Goal: Complete application form

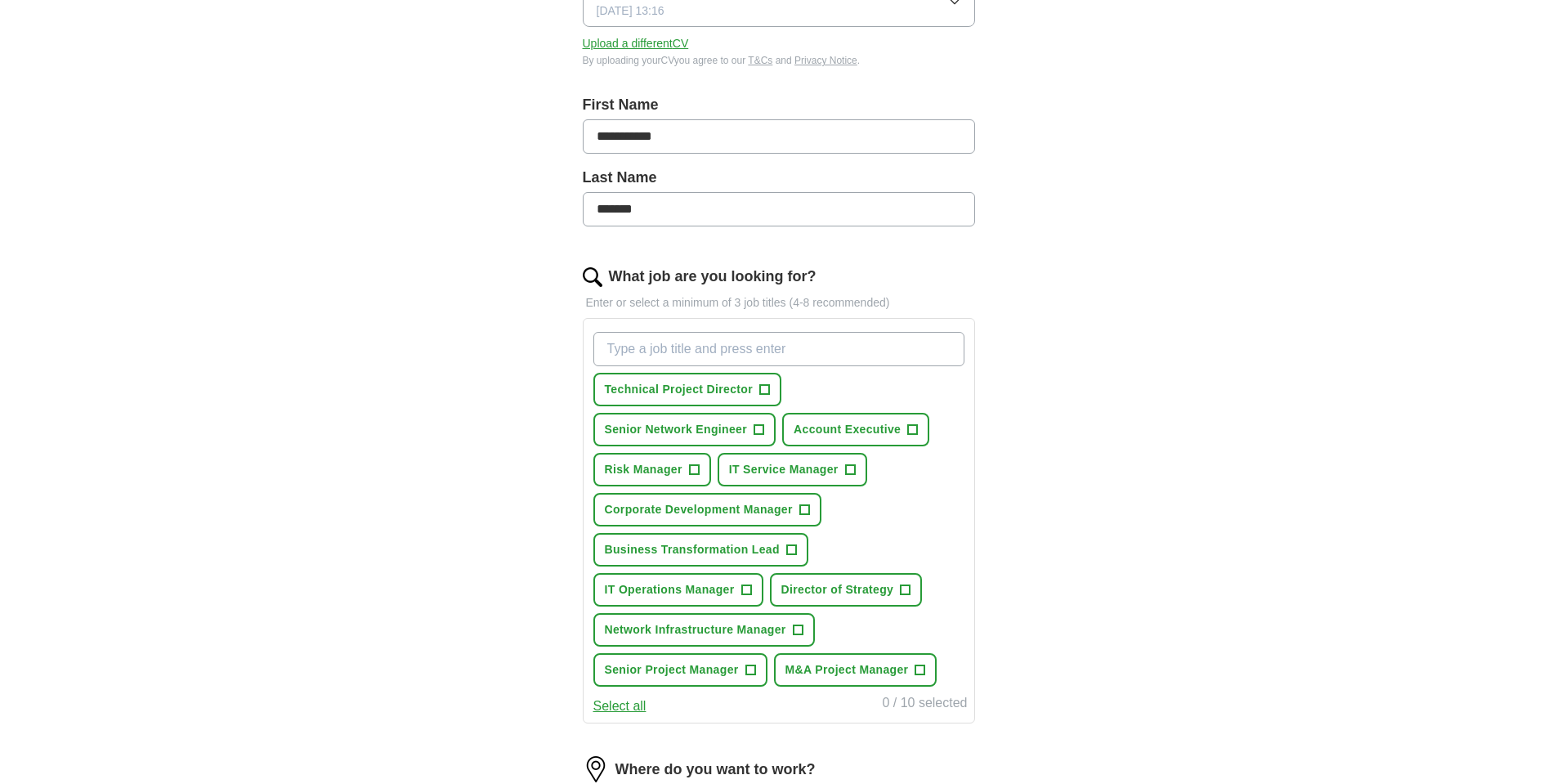
scroll to position [295, 0]
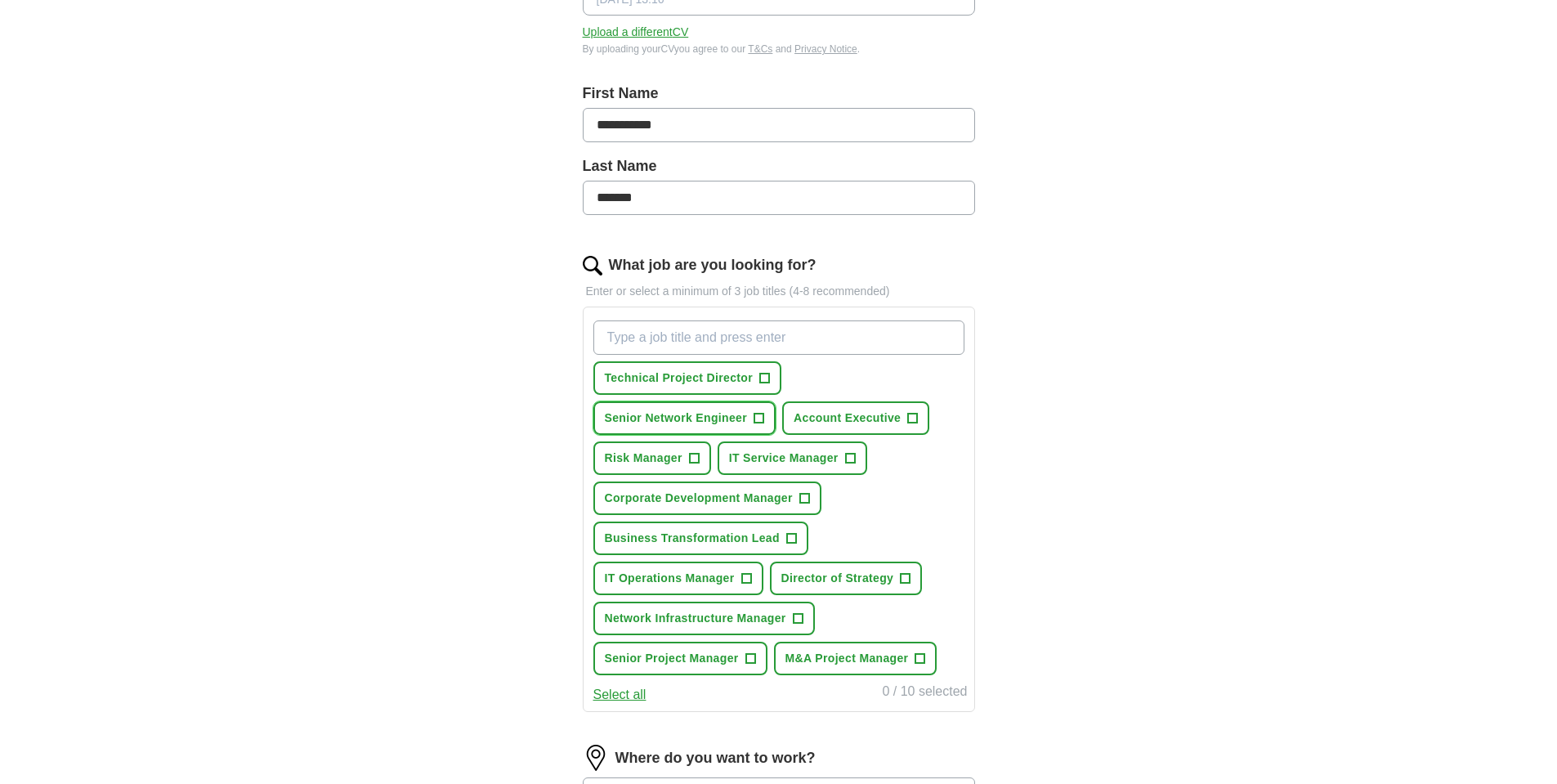
drag, startPoint x: 694, startPoint y: 416, endPoint x: 608, endPoint y: 417, distance: 86.0
click at [608, 417] on span "Senior Network Engineer" at bounding box center [676, 418] width 143 height 17
click at [0, 0] on span "×" at bounding box center [0, 0] width 0 height 0
click at [709, 412] on span "Senior Network Engineer" at bounding box center [676, 418] width 143 height 17
click at [734, 377] on span "Technical Project Director" at bounding box center [679, 378] width 148 height 17
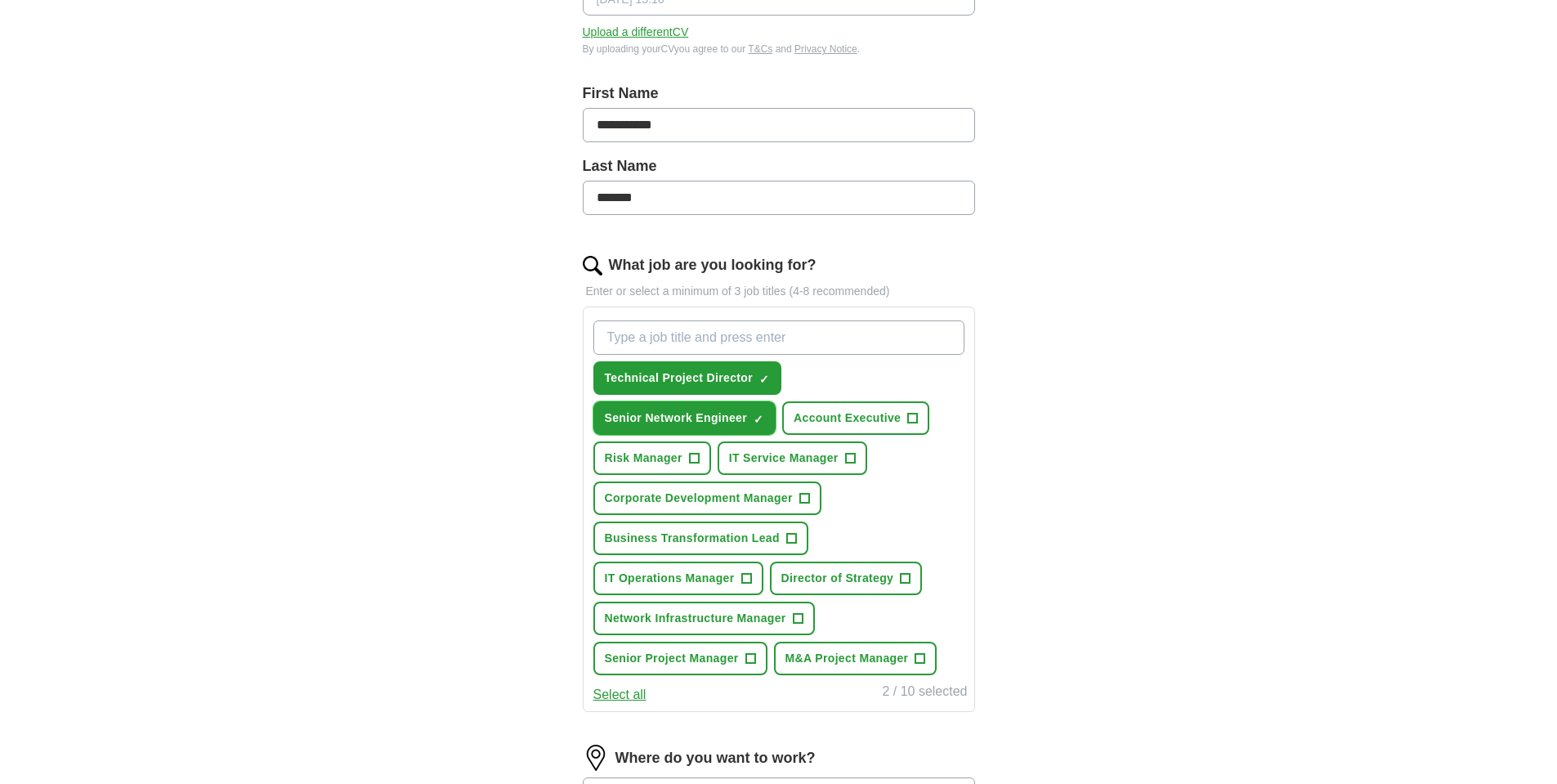
click at [0, 0] on span "×" at bounding box center [0, 0] width 0 height 0
click at [760, 417] on span "+" at bounding box center [759, 418] width 9 height 13
click at [0, 0] on span "×" at bounding box center [0, 0] width 0 height 0
click at [872, 415] on span "Account Executive" at bounding box center [847, 418] width 107 height 17
click at [771, 459] on span "IT Service Manager" at bounding box center [784, 458] width 110 height 17
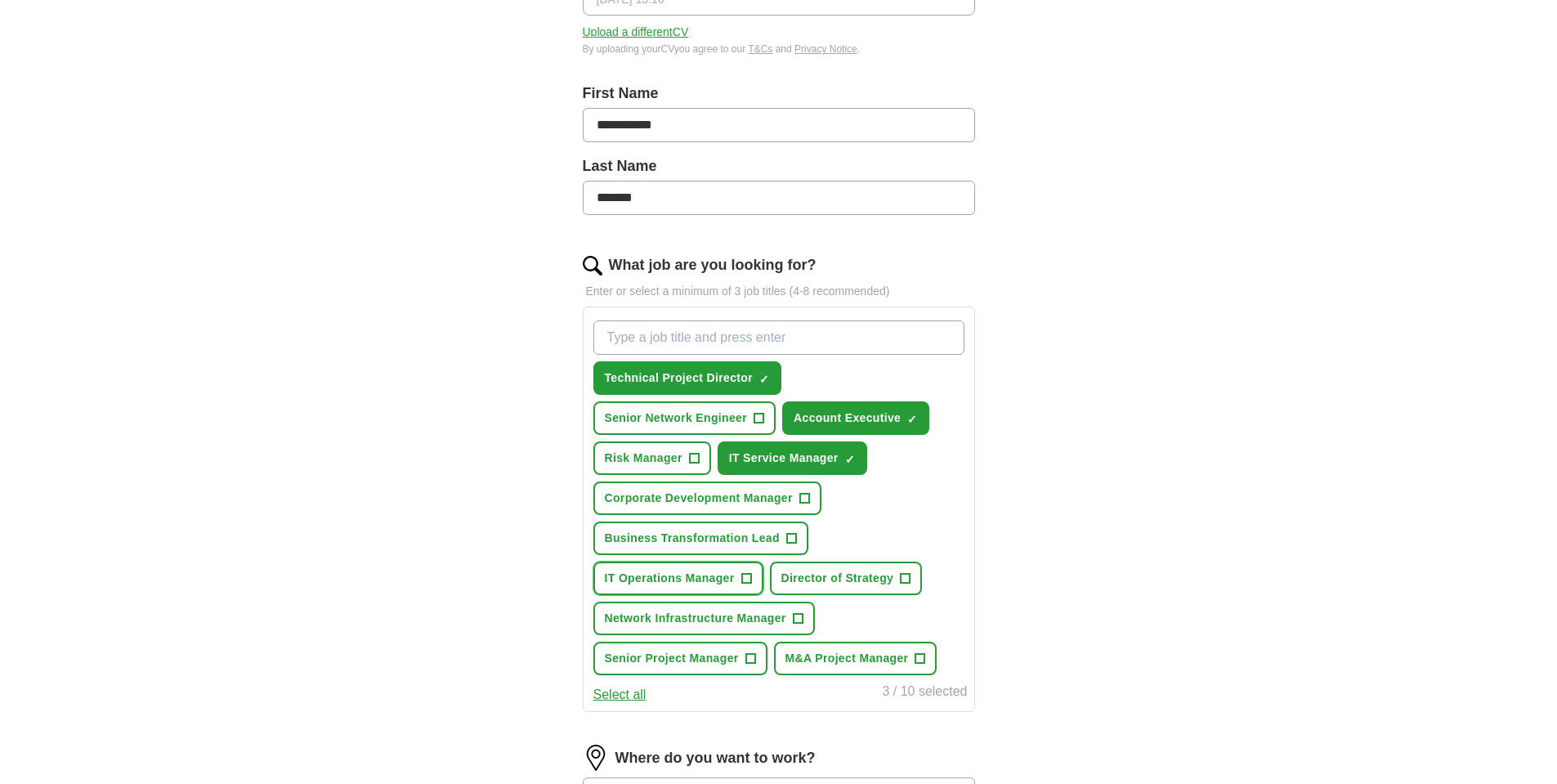
click at [721, 573] on span "IT Operations Manager" at bounding box center [670, 578] width 130 height 17
click at [731, 658] on span "Senior Project Manager" at bounding box center [672, 659] width 134 height 17
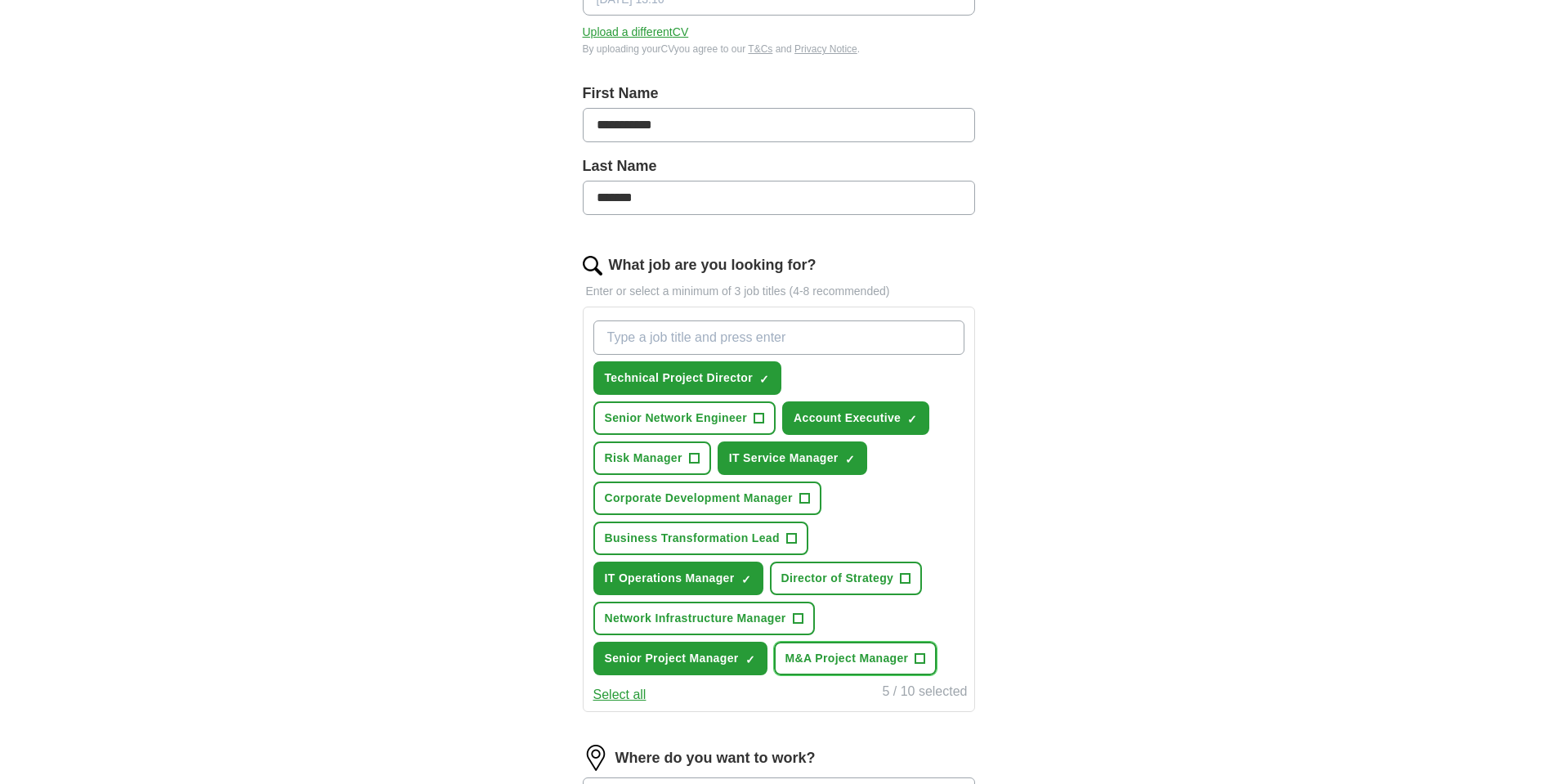
click at [825, 657] on span "M&A Project Manager" at bounding box center [848, 659] width 124 height 17
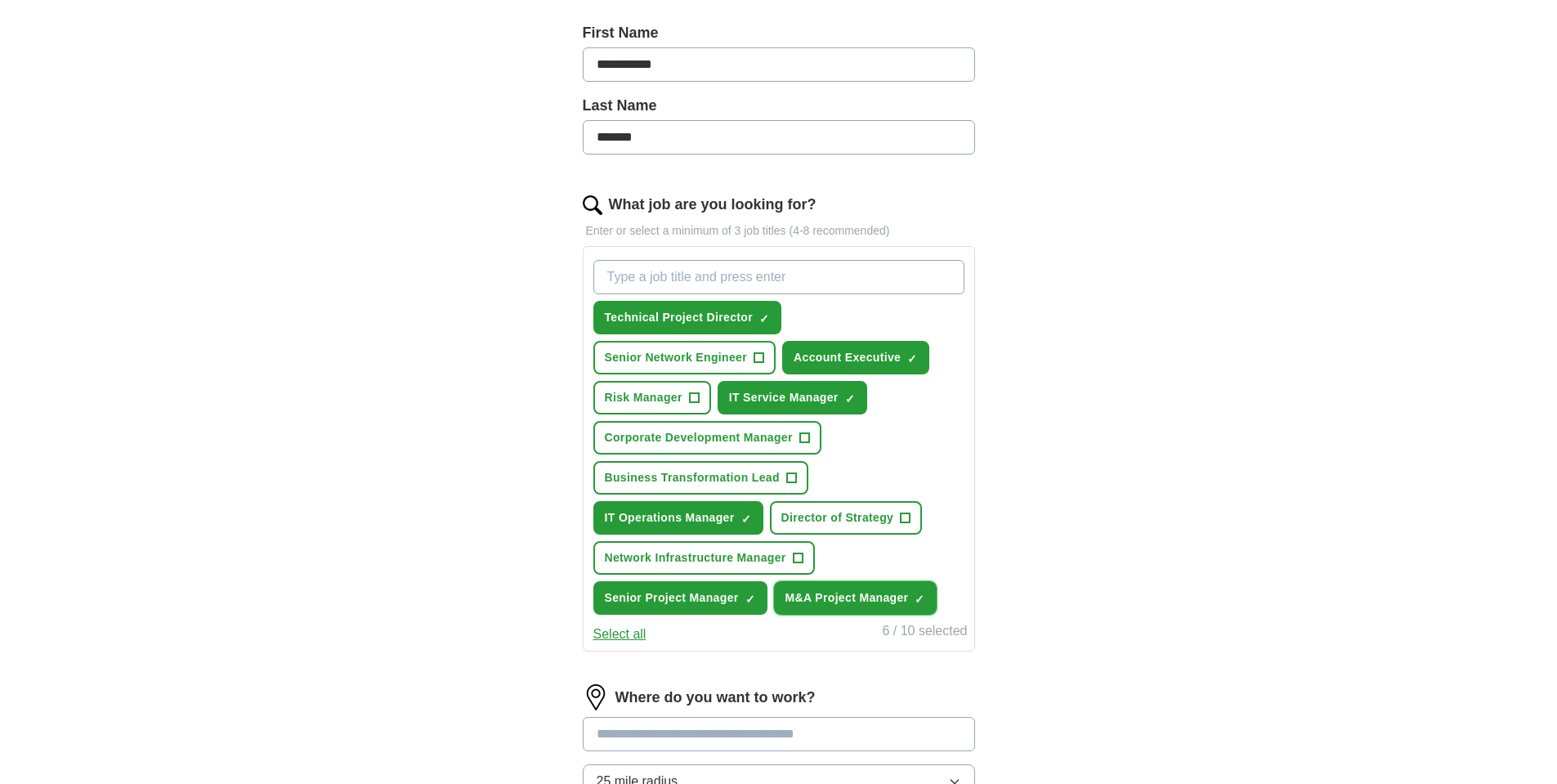
scroll to position [426, 0]
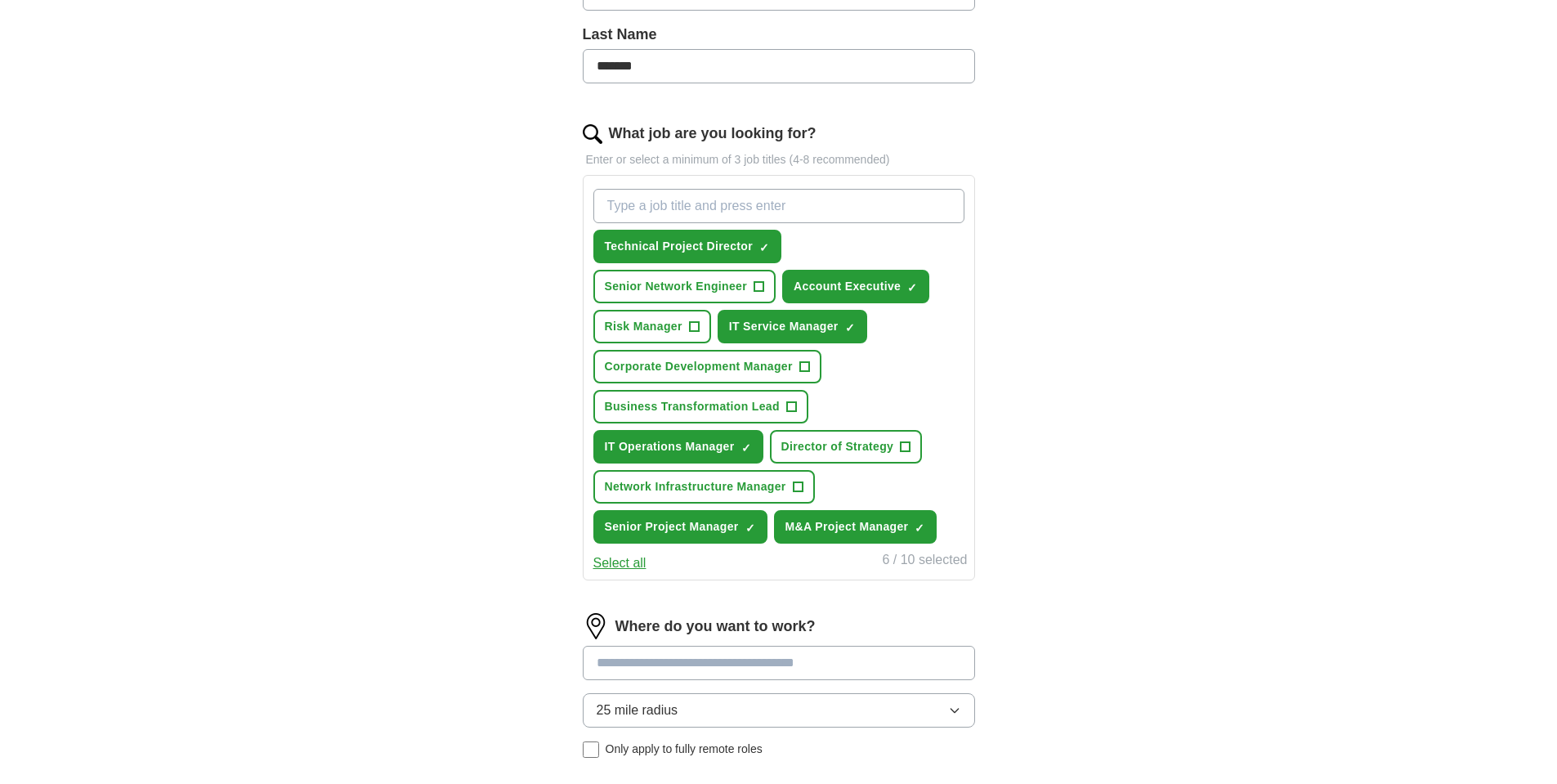
click at [678, 672] on input at bounding box center [778, 663] width 392 height 34
type input "******"
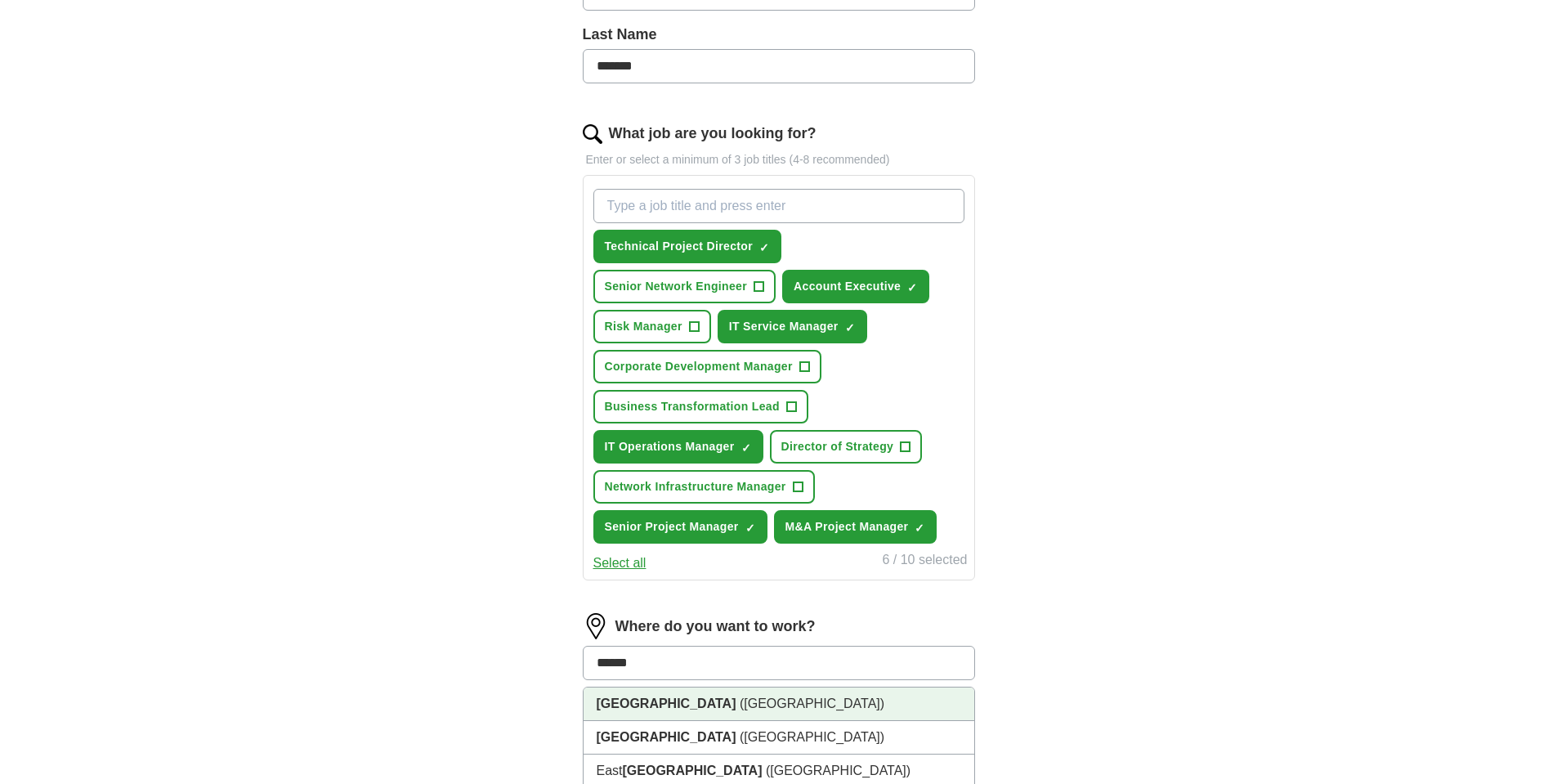
click at [693, 699] on li "[GEOGRAPHIC_DATA] ([GEOGRAPHIC_DATA])" at bounding box center [779, 703] width 391 height 33
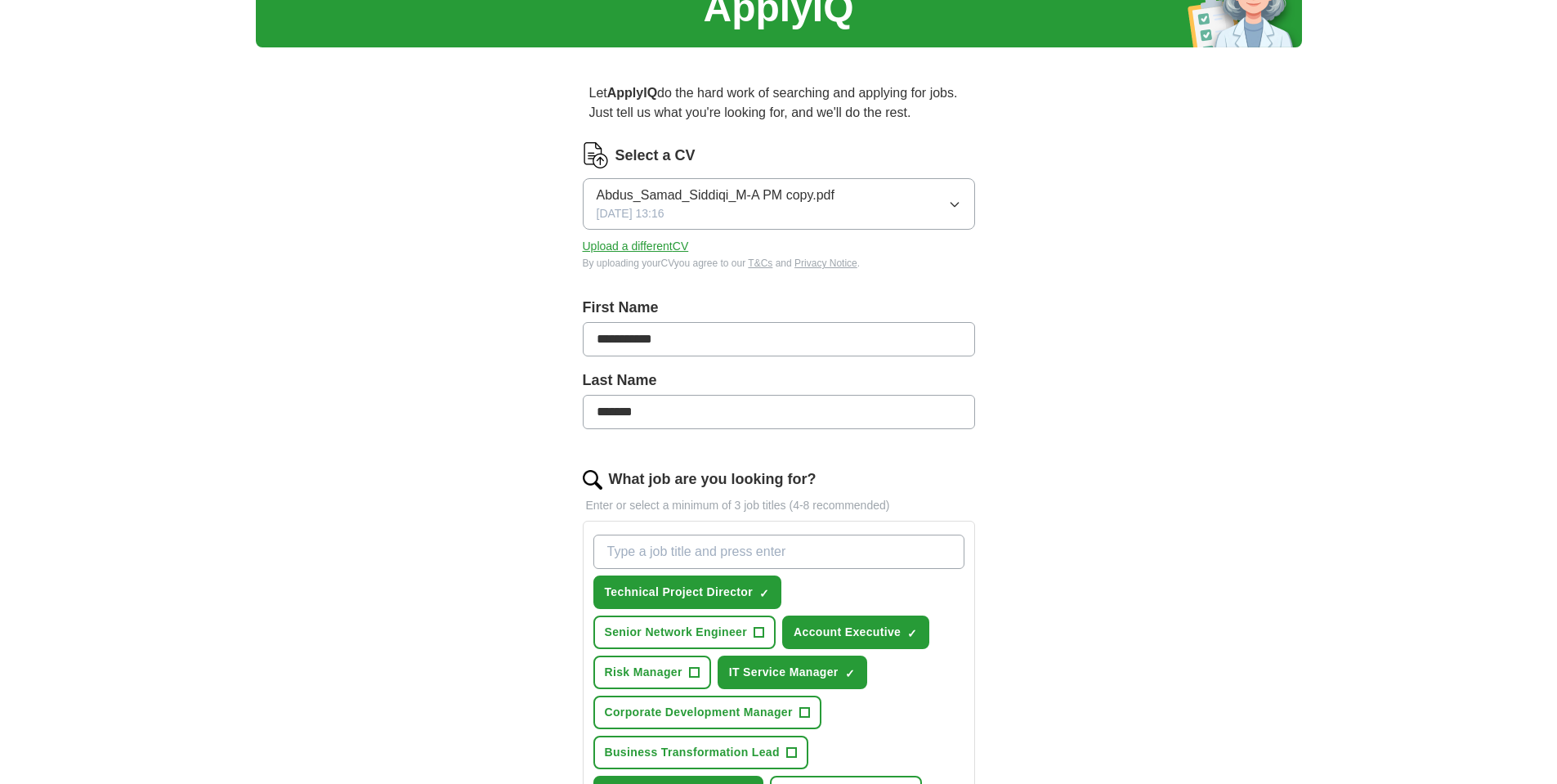
scroll to position [50, 0]
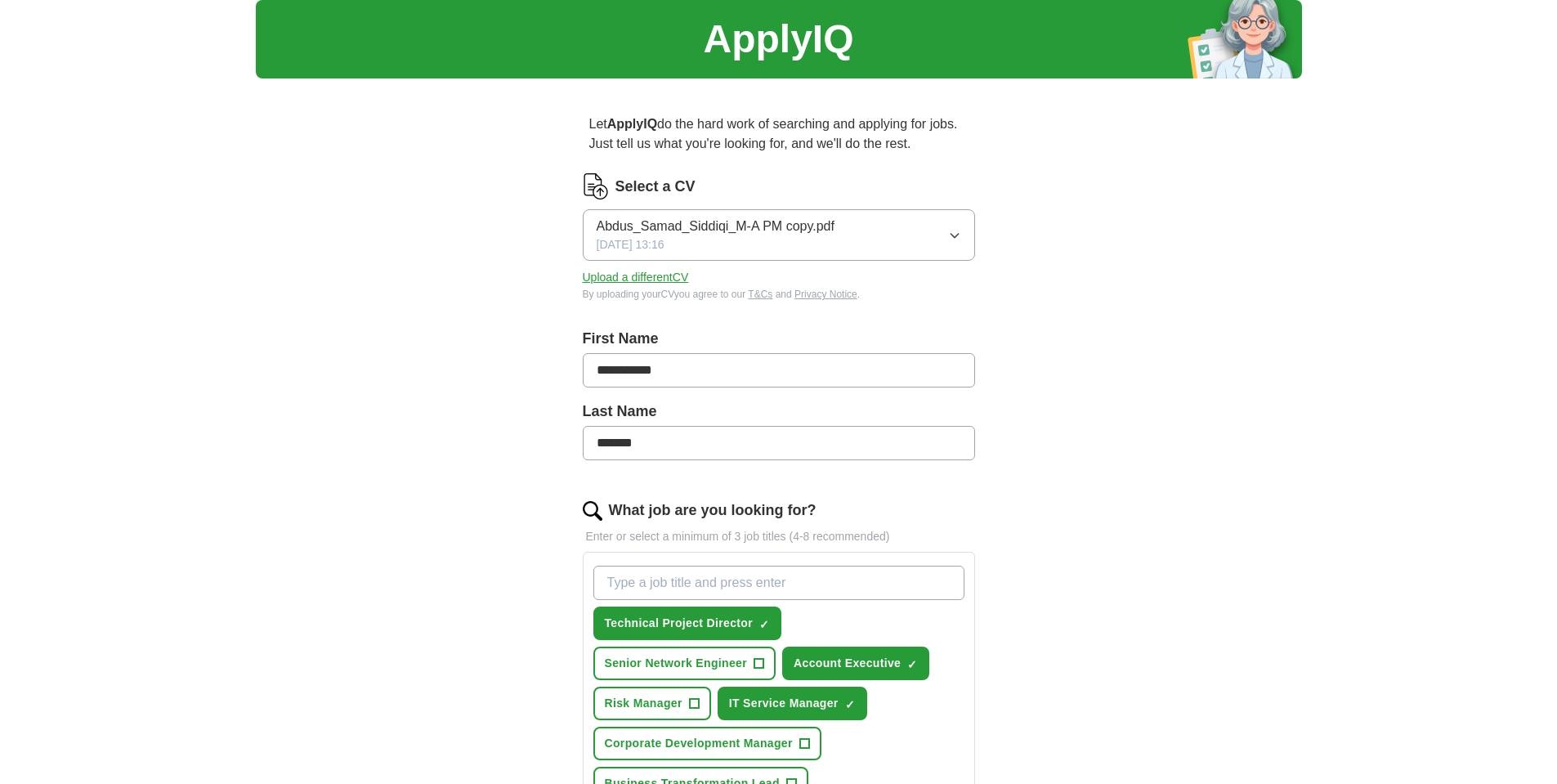
click at [680, 274] on button "Upload a different CV" at bounding box center [636, 278] width 106 height 17
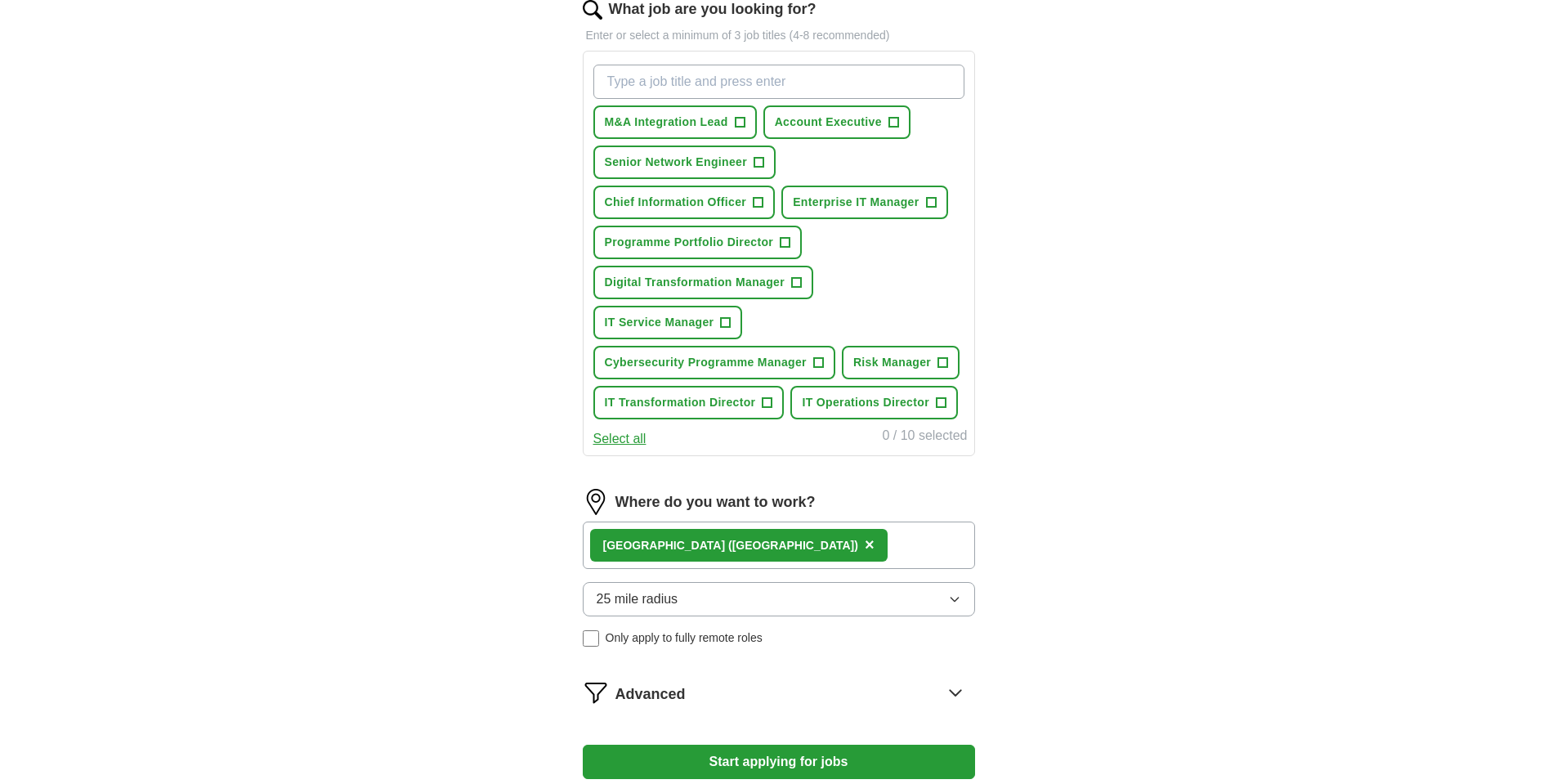
scroll to position [549, 0]
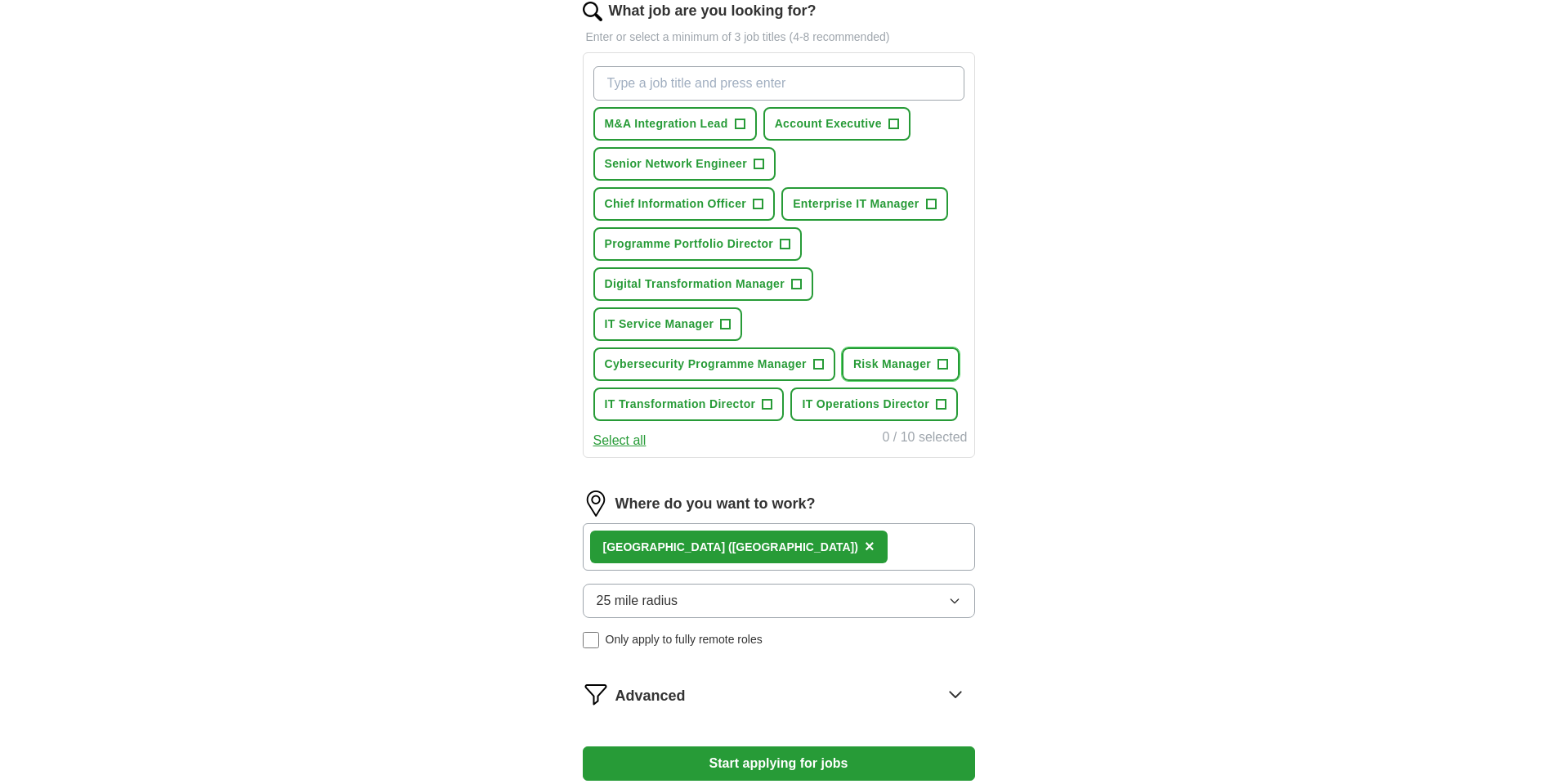
drag, startPoint x: 921, startPoint y: 359, endPoint x: 943, endPoint y: 362, distance: 22.2
click at [943, 362] on button "Risk Manager +" at bounding box center [901, 364] width 118 height 33
click at [0, 0] on span "×" at bounding box center [0, 0] width 0 height 0
click at [945, 364] on span "+" at bounding box center [943, 364] width 9 height 13
click at [0, 0] on span "×" at bounding box center [0, 0] width 0 height 0
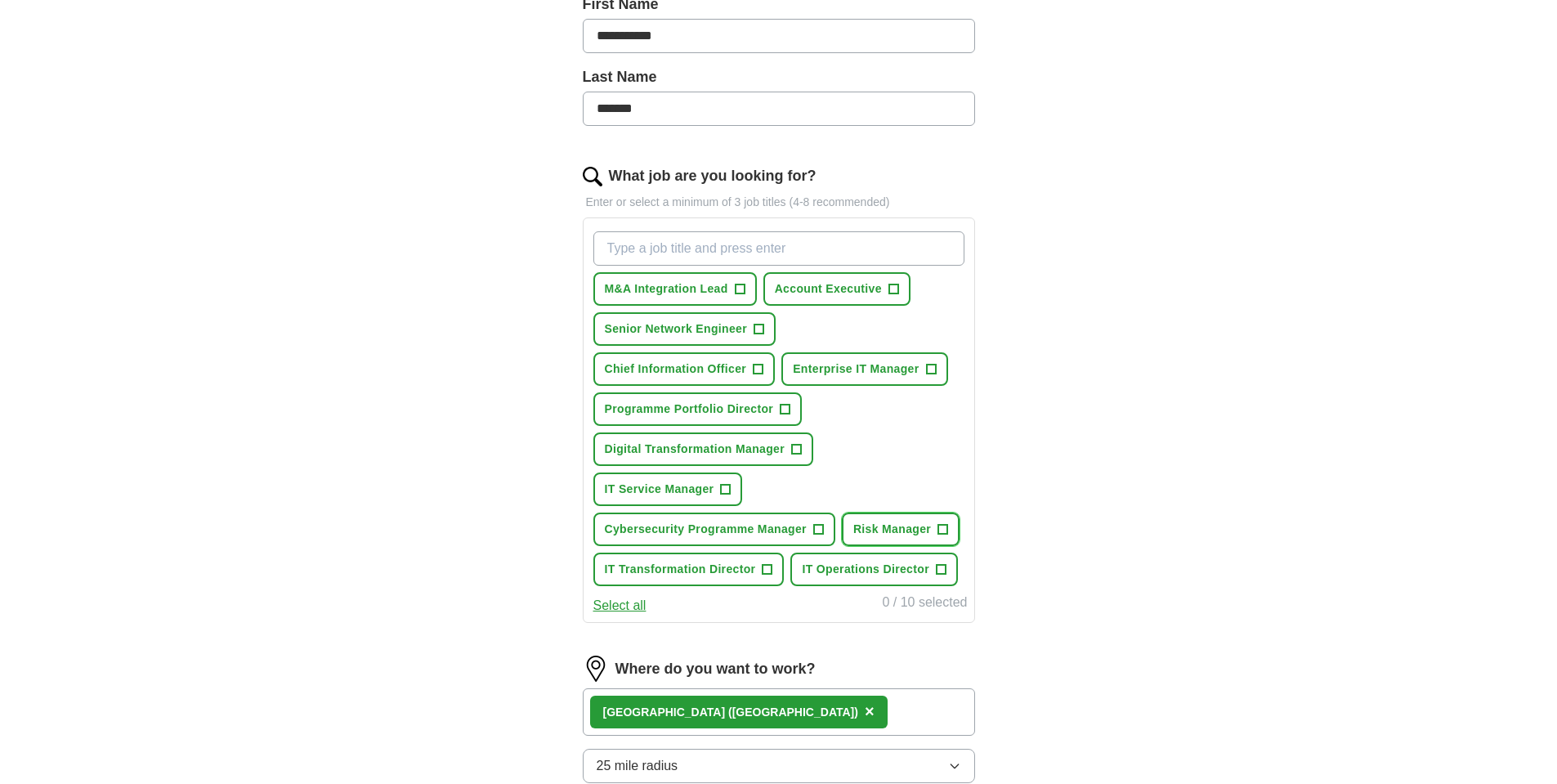
scroll to position [362, 0]
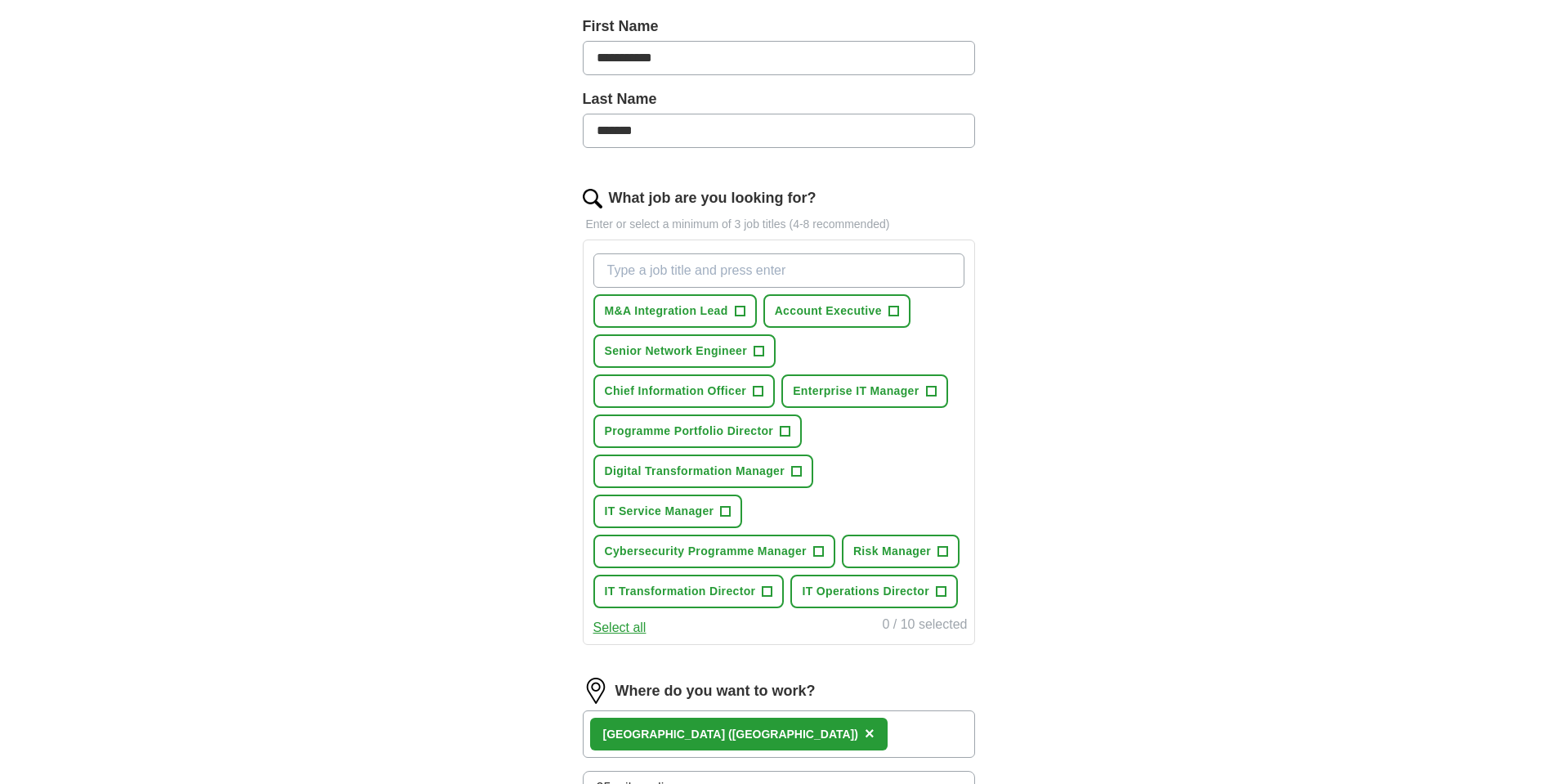
click at [691, 276] on input "What job are you looking for?" at bounding box center [779, 270] width 371 height 34
type input "IT Head"
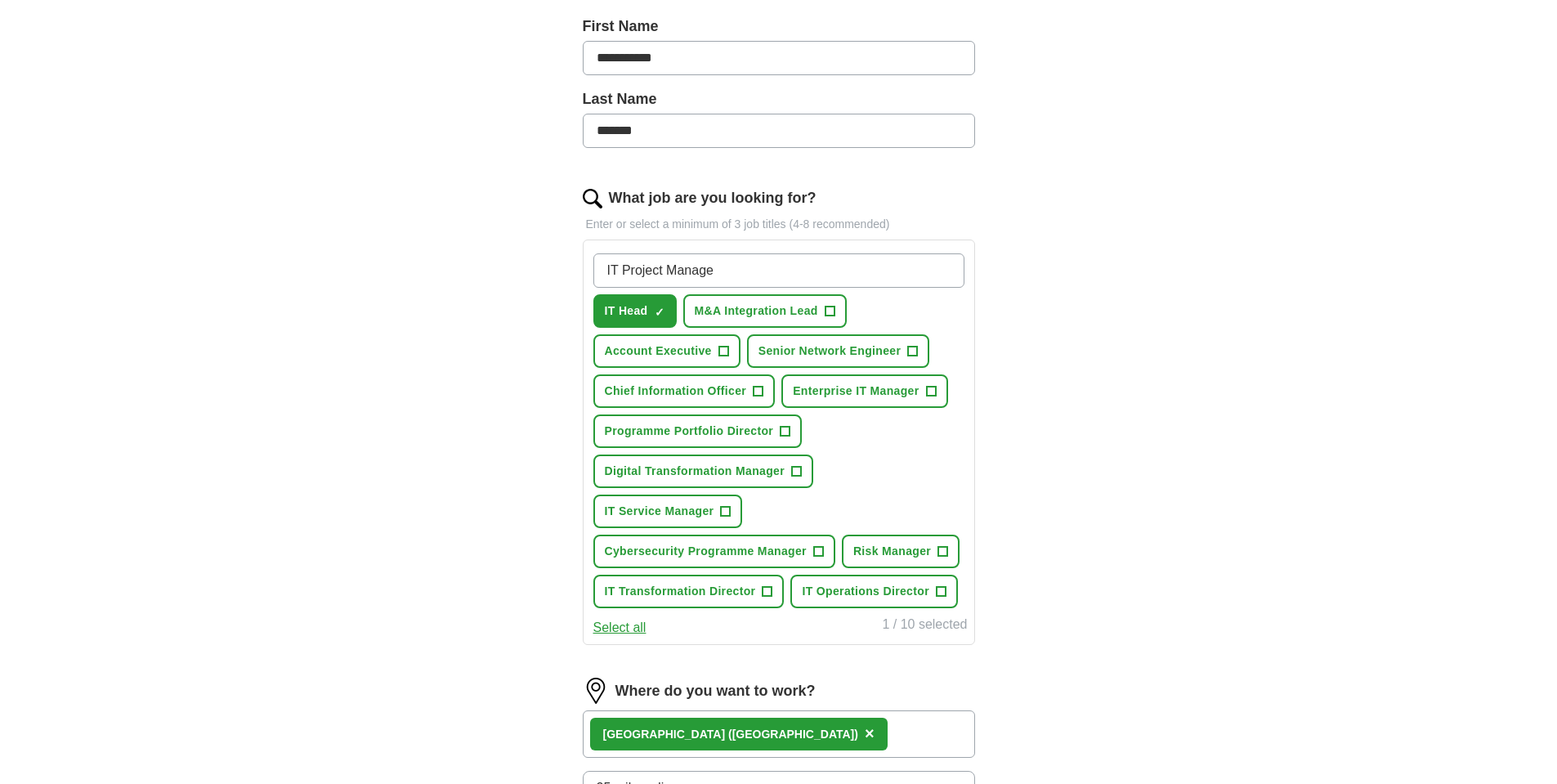
type input "IT Project Manager"
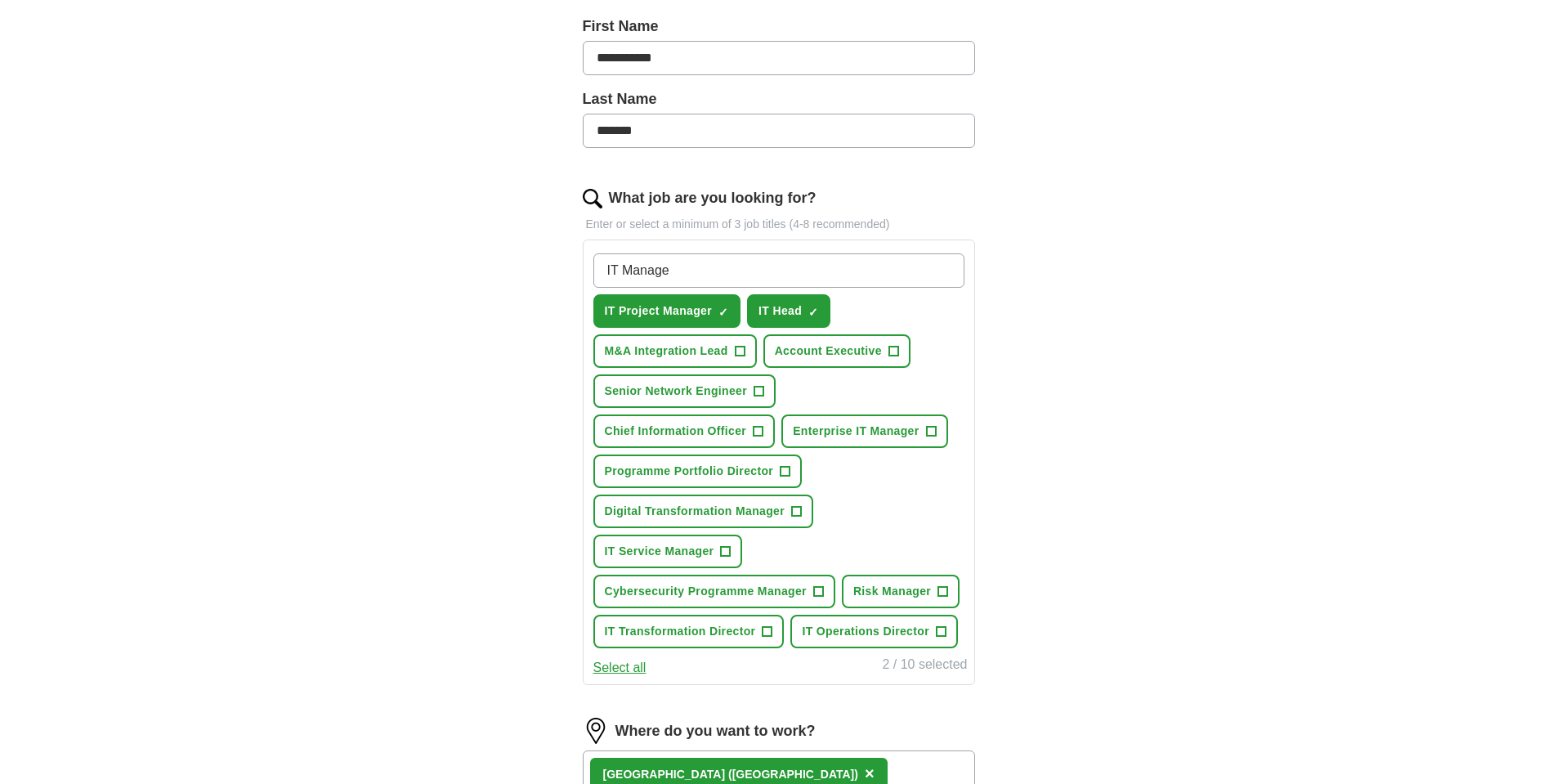
type input "IT Manager"
type input "IT Director"
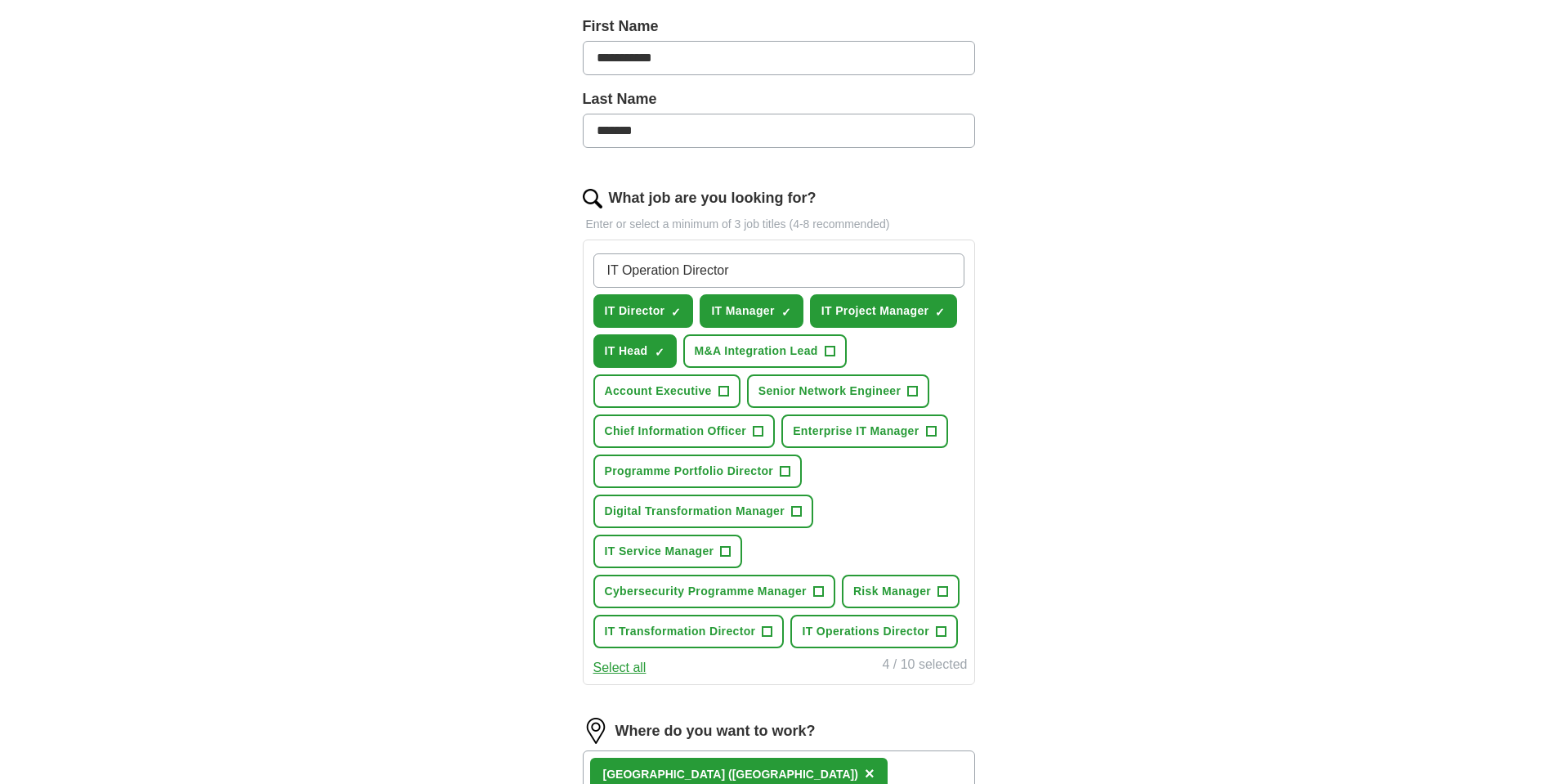
type input "IT Operations Director"
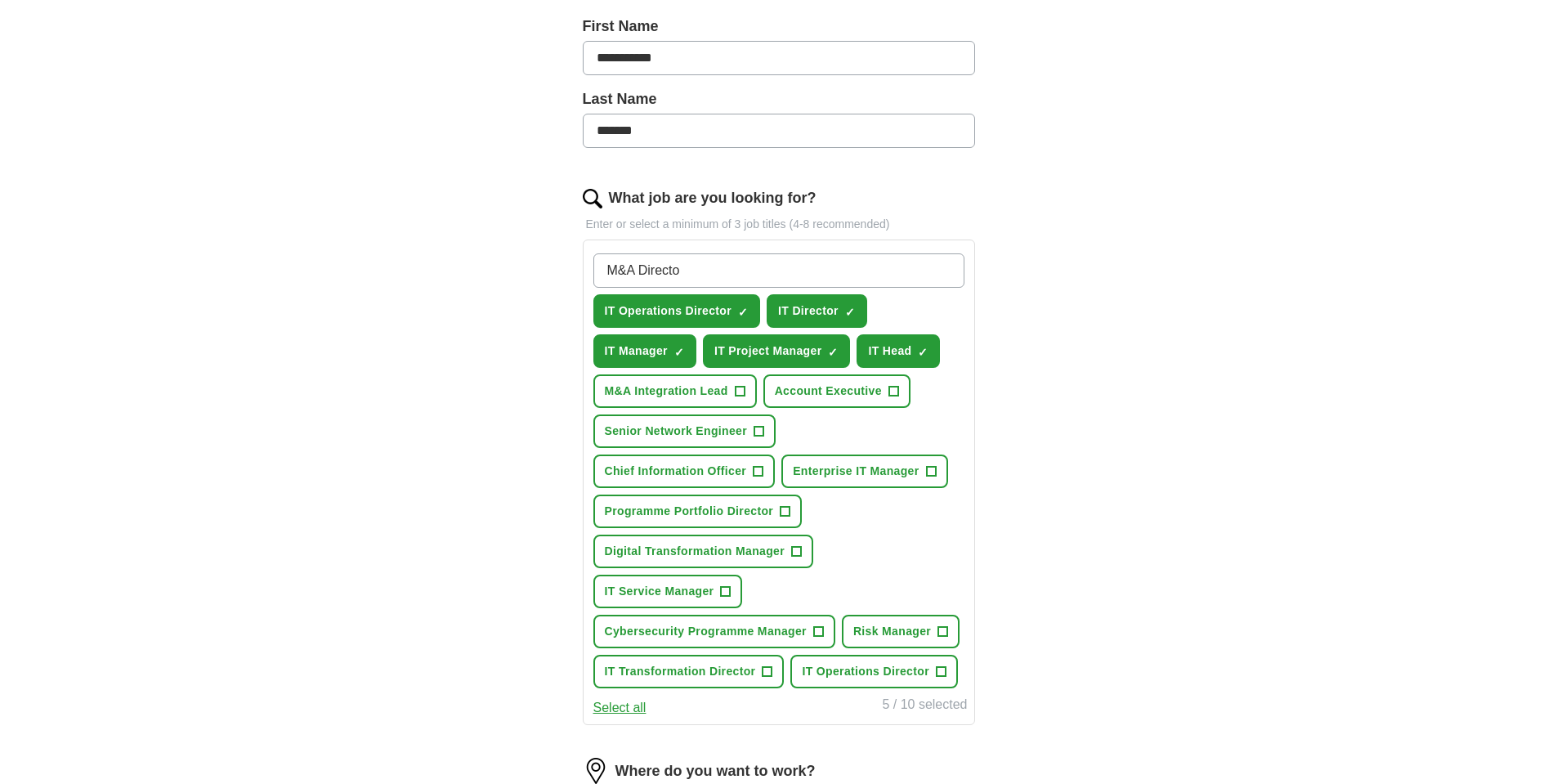
type input "M&A Director"
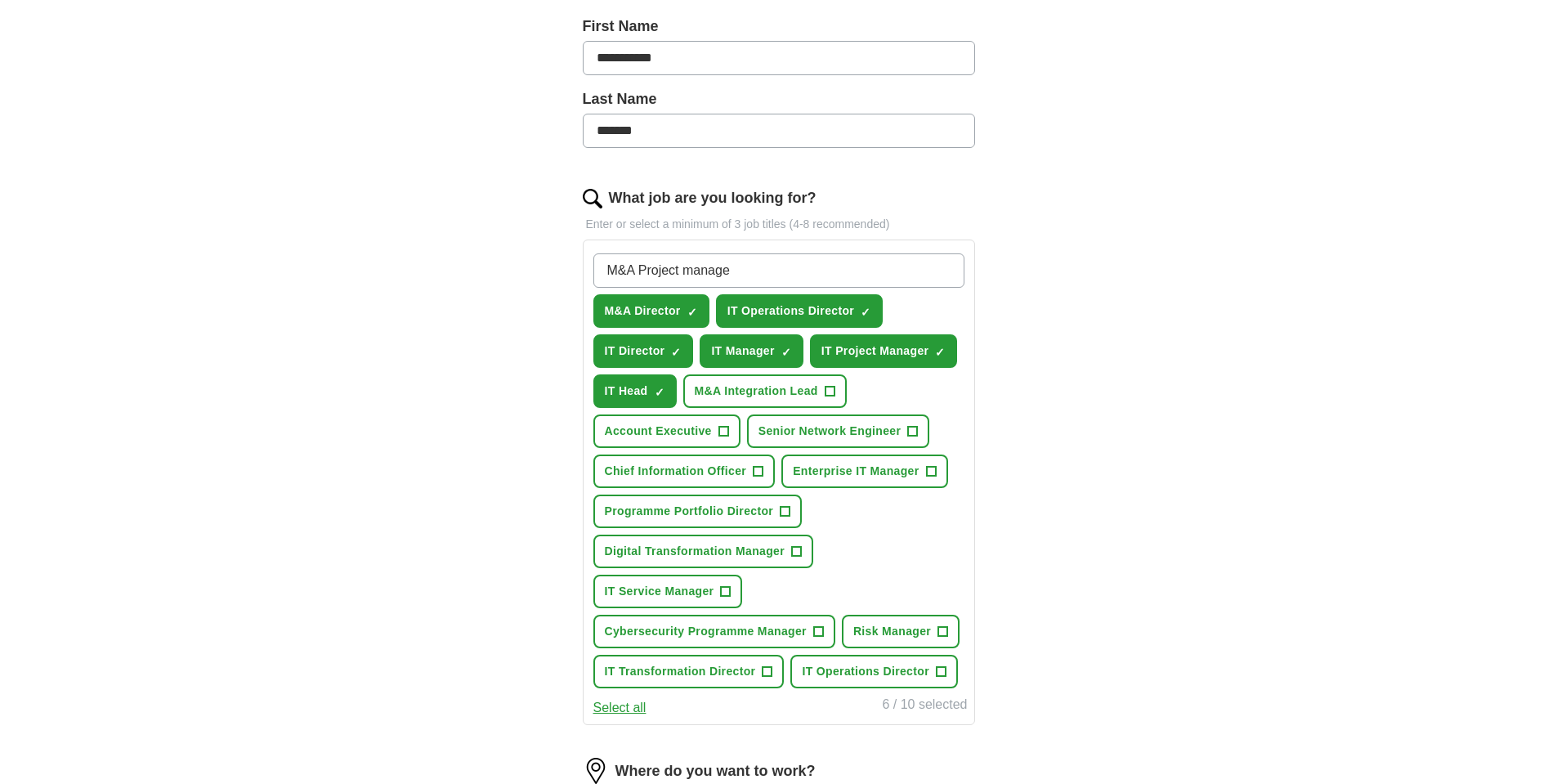
type input "M&A Project manager"
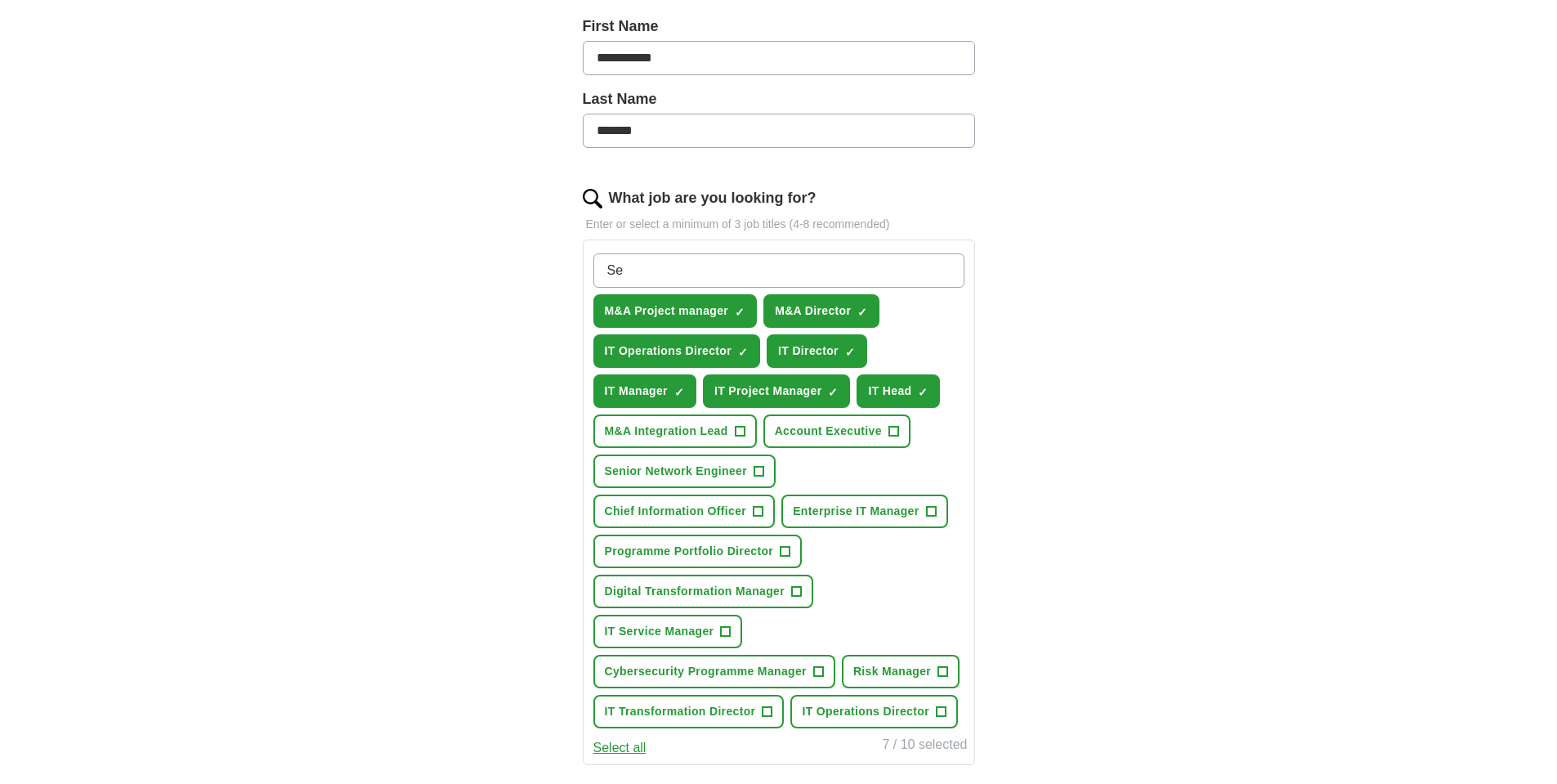
type input "S"
type input "IT Product manager"
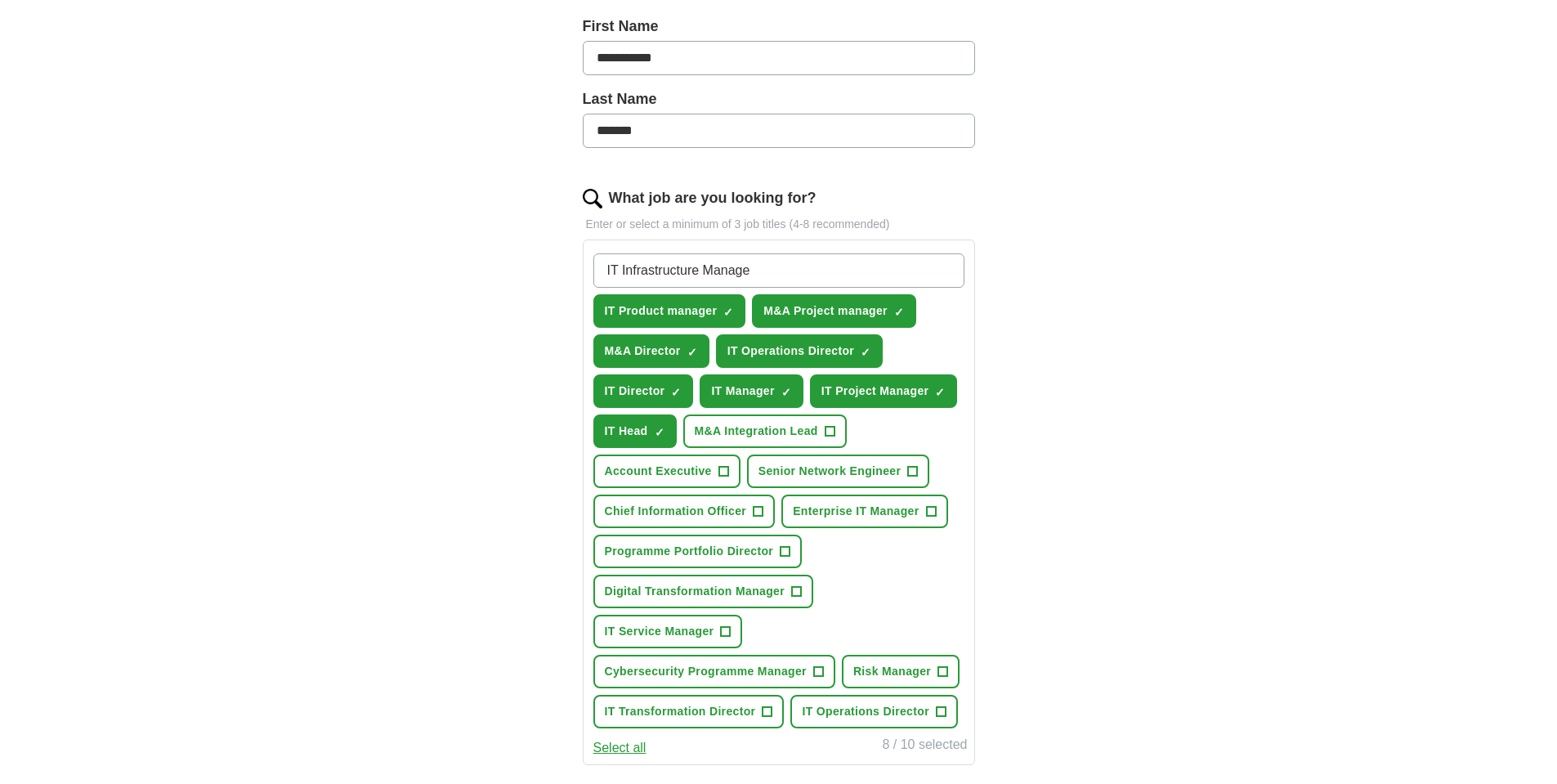
type input "IT Infrastructure Manager"
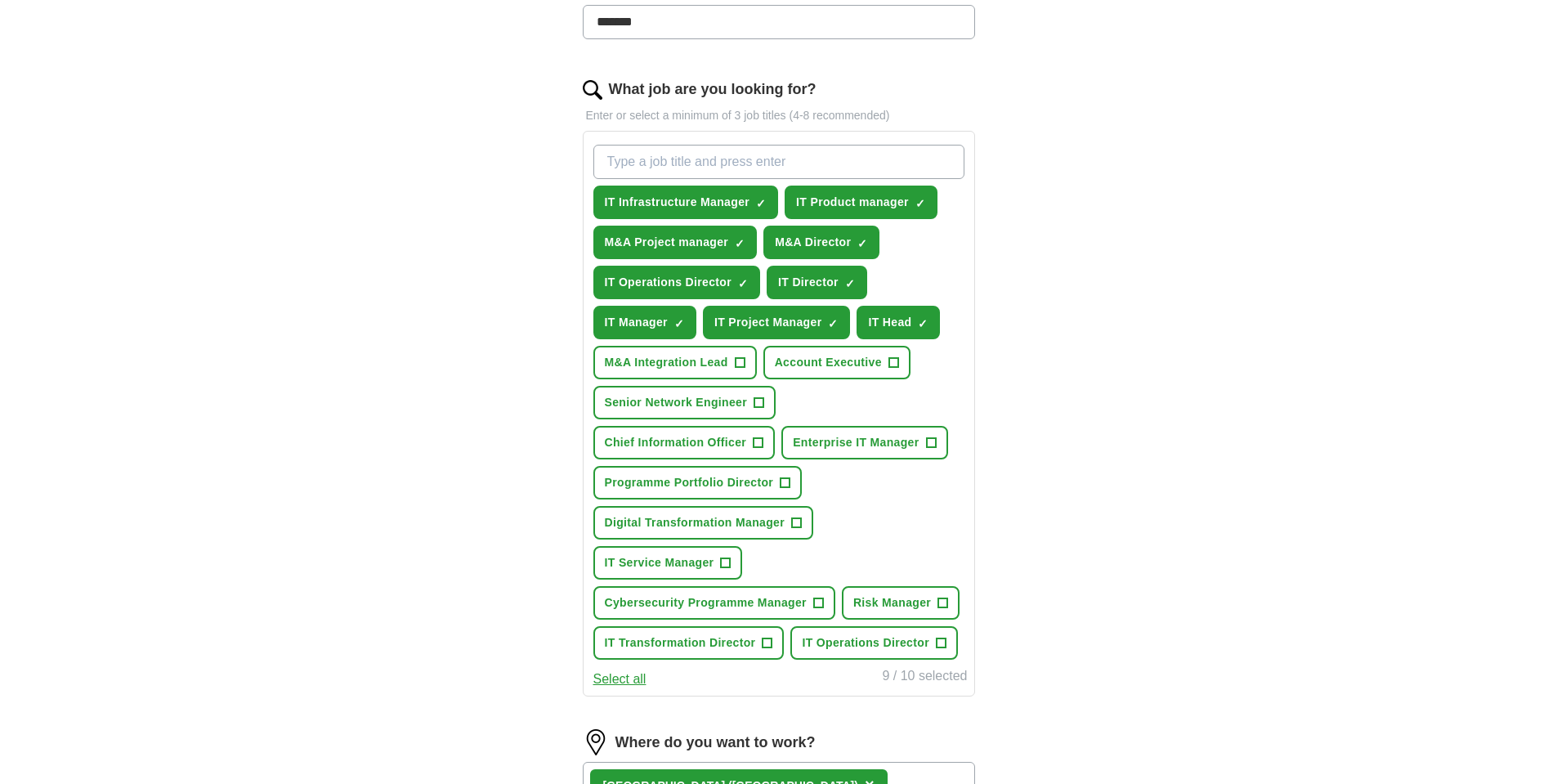
scroll to position [400, 0]
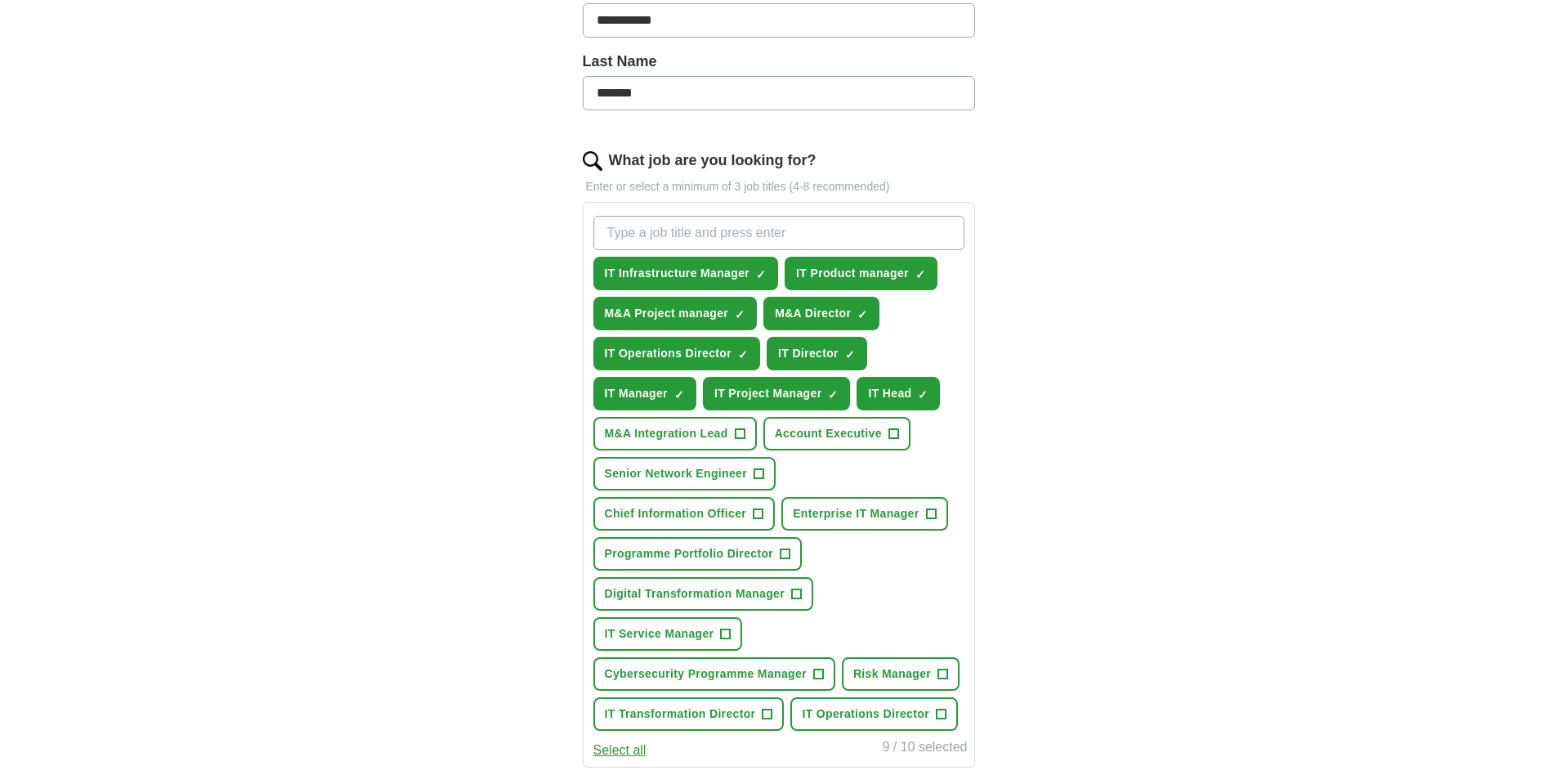
click at [703, 232] on input "What job are you looking for?" at bounding box center [779, 233] width 371 height 34
type input "Digital Transformation"
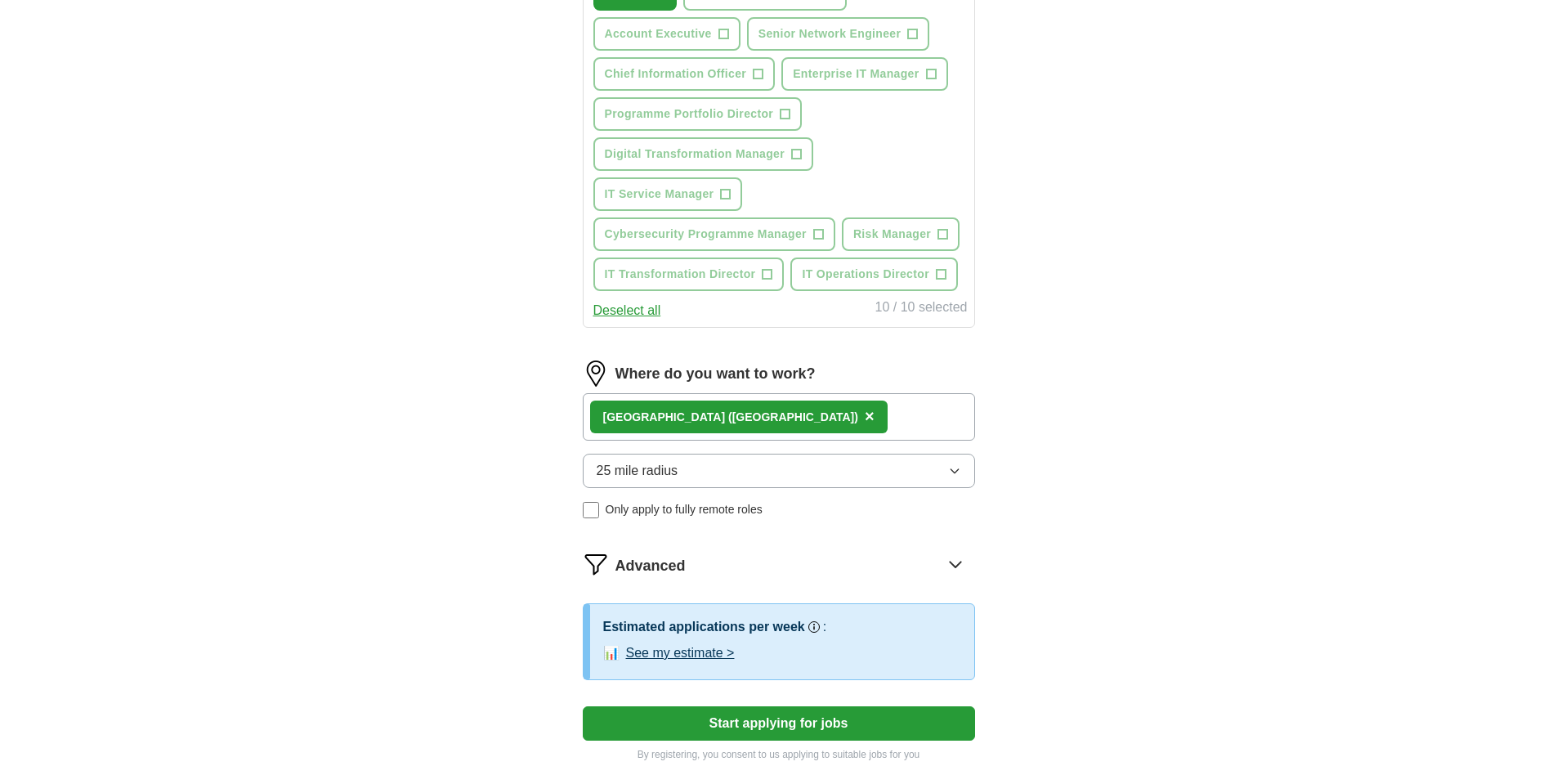
scroll to position [884, 0]
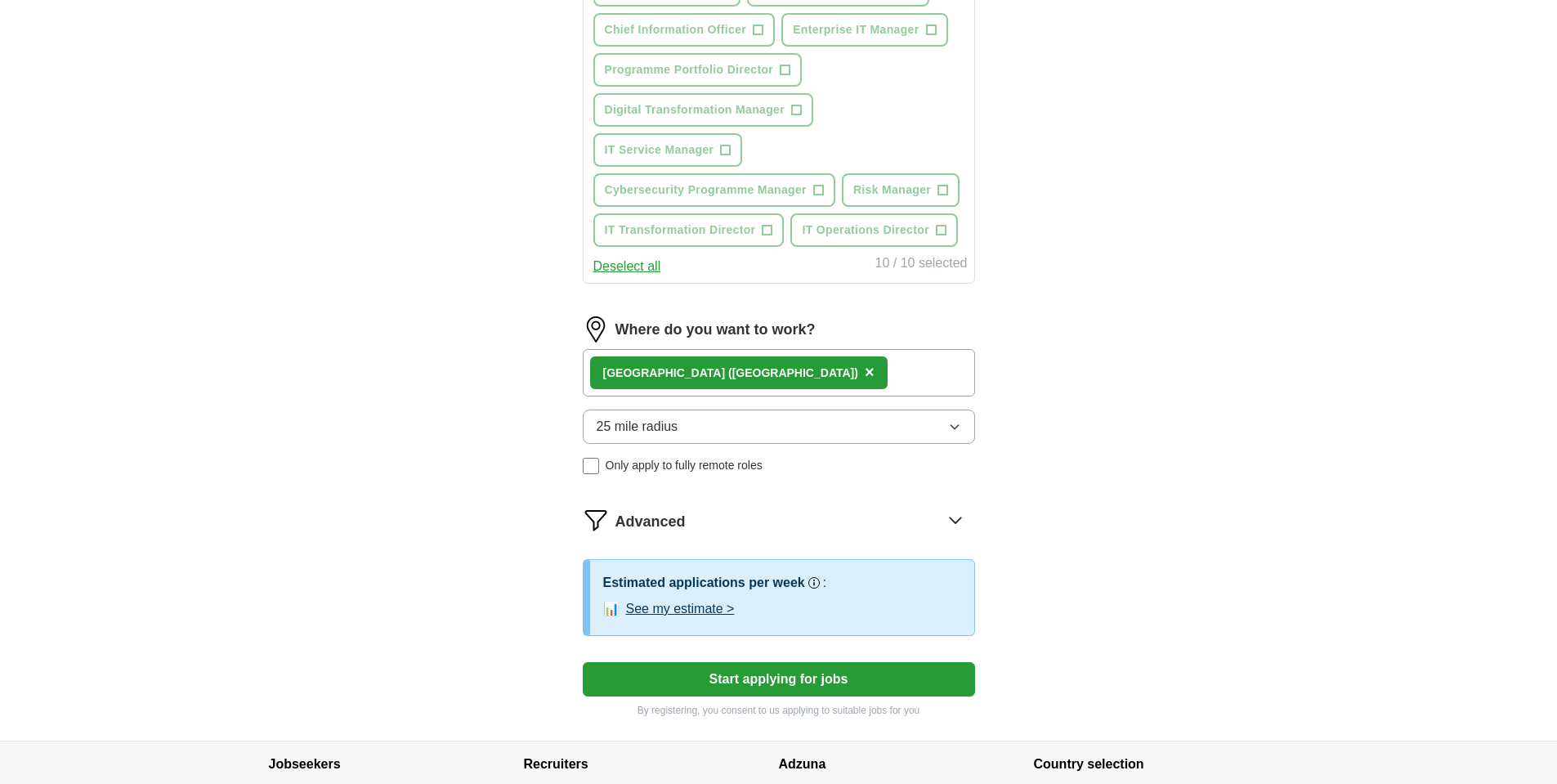
click at [707, 427] on button "25 mile radius" at bounding box center [778, 426] width 392 height 34
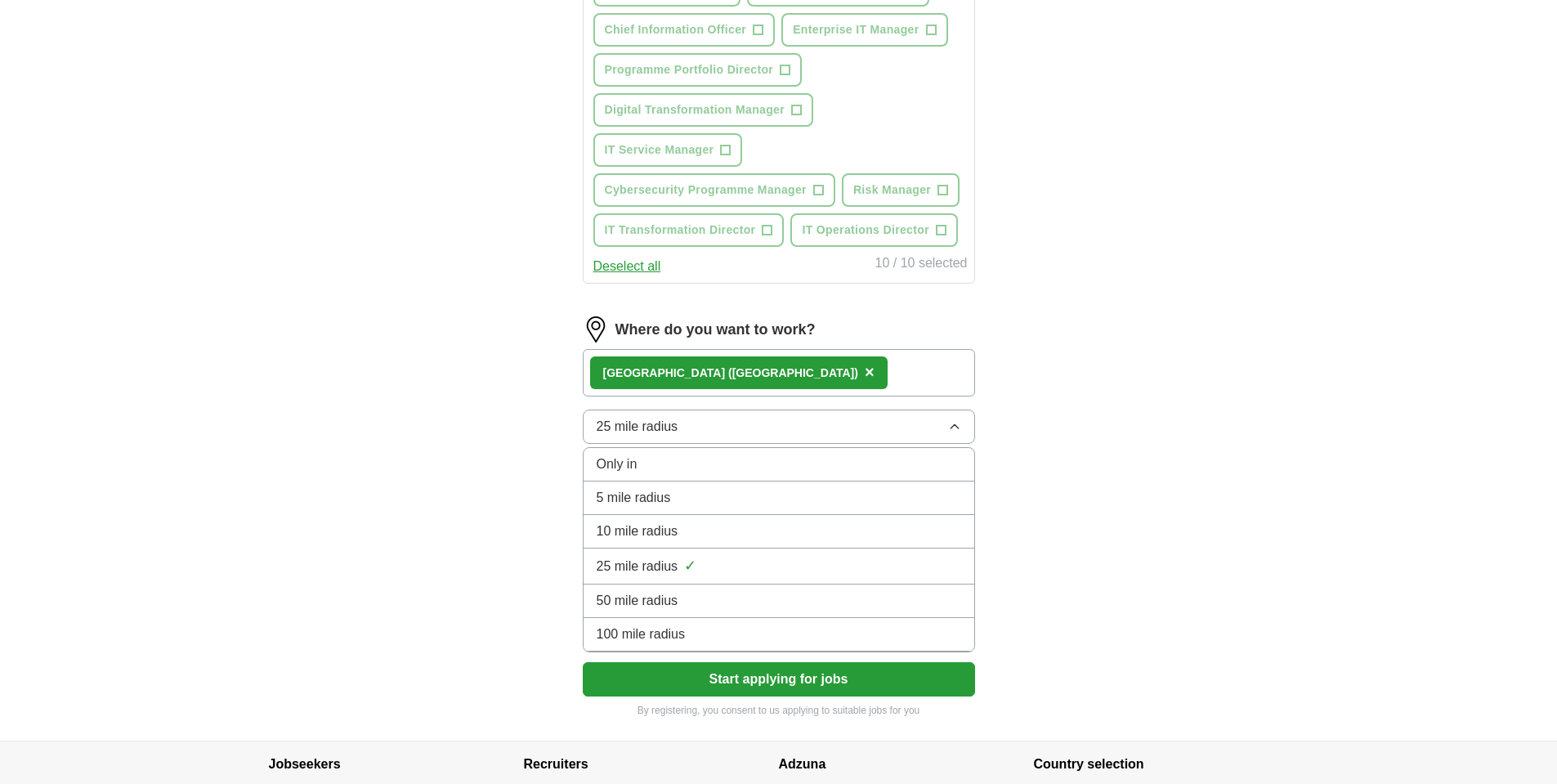
click at [707, 427] on button "25 mile radius" at bounding box center [778, 426] width 392 height 34
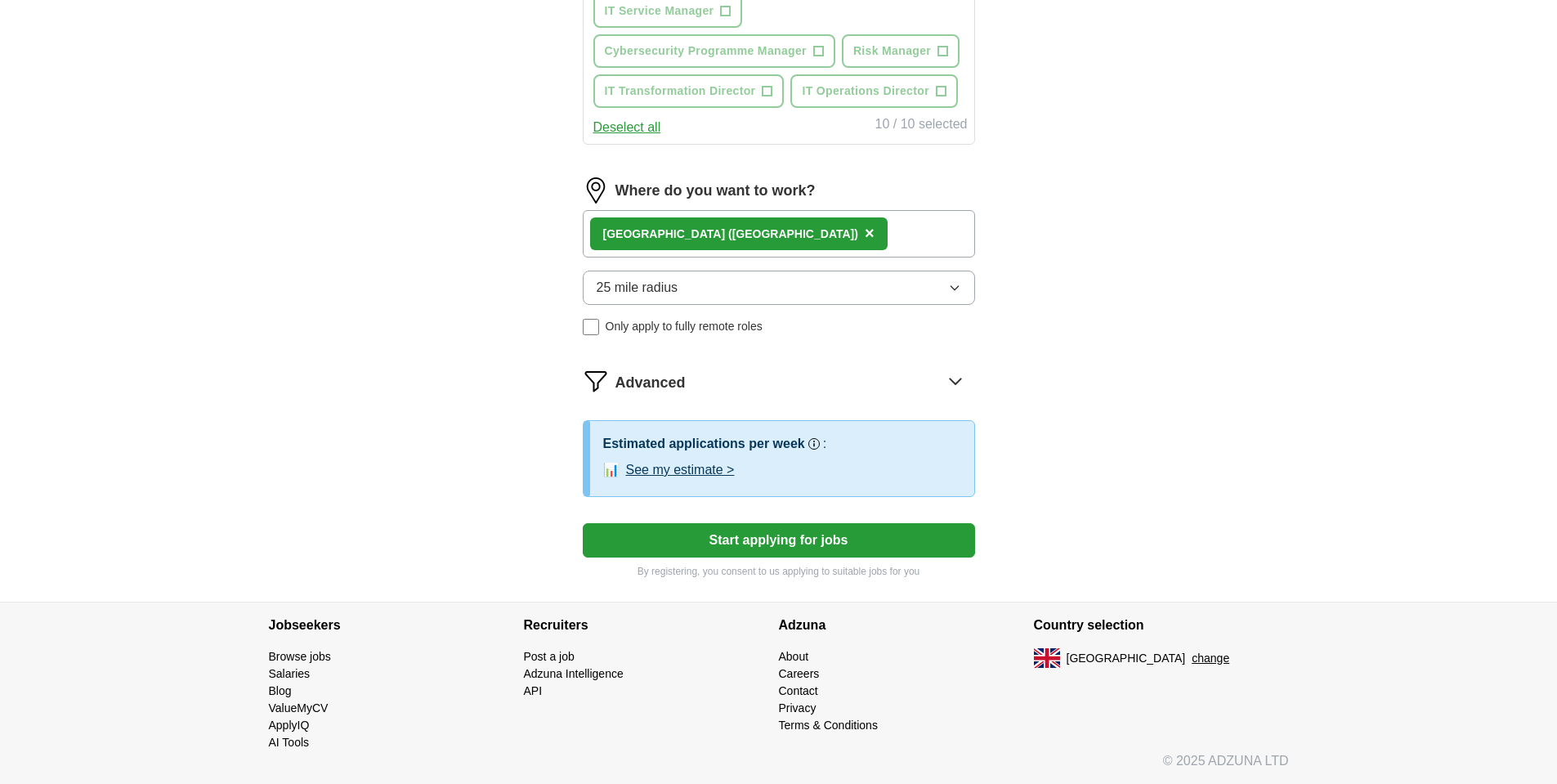
click at [751, 546] on button "Start applying for jobs" at bounding box center [778, 540] width 392 height 34
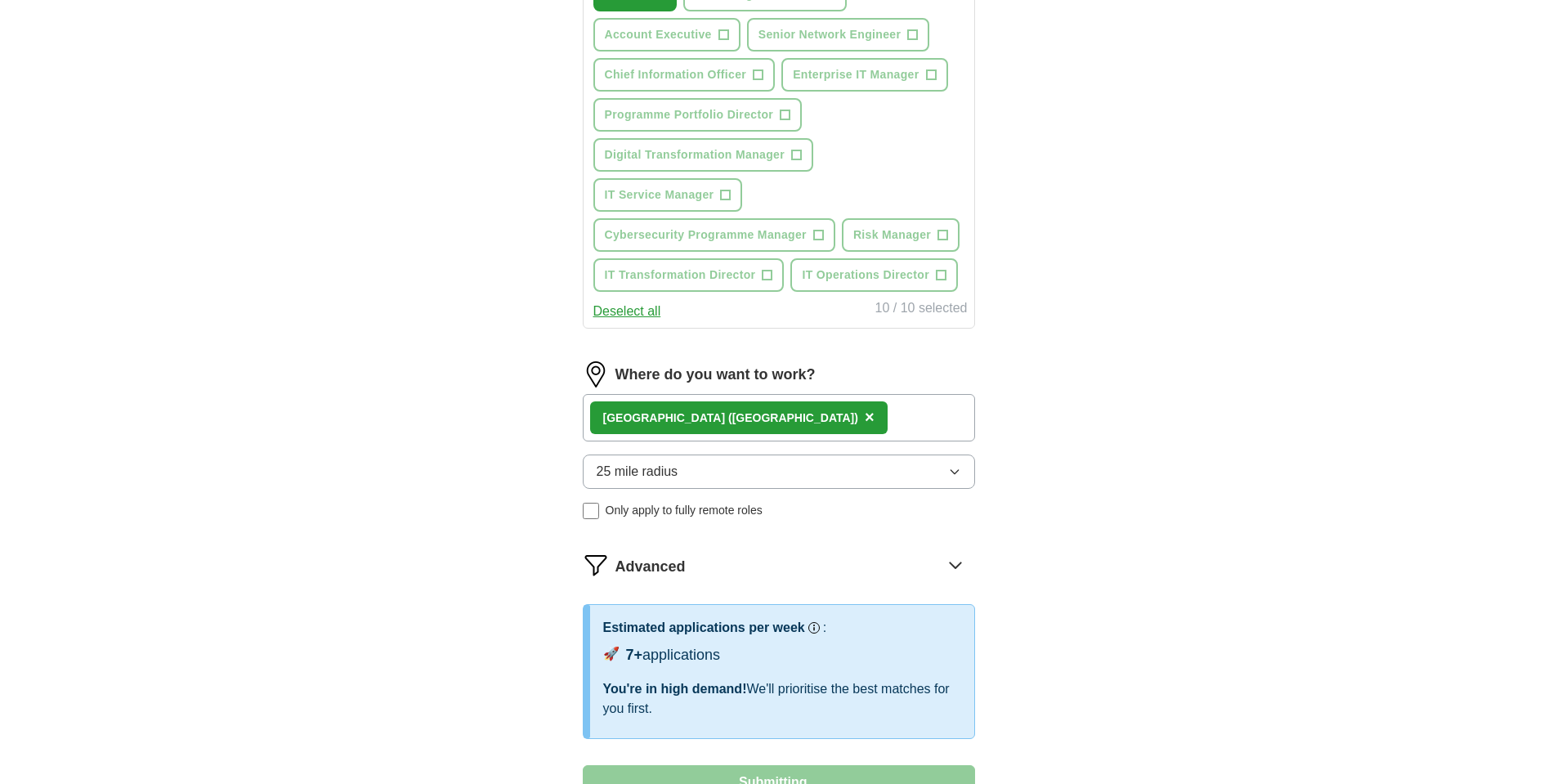
select select "**"
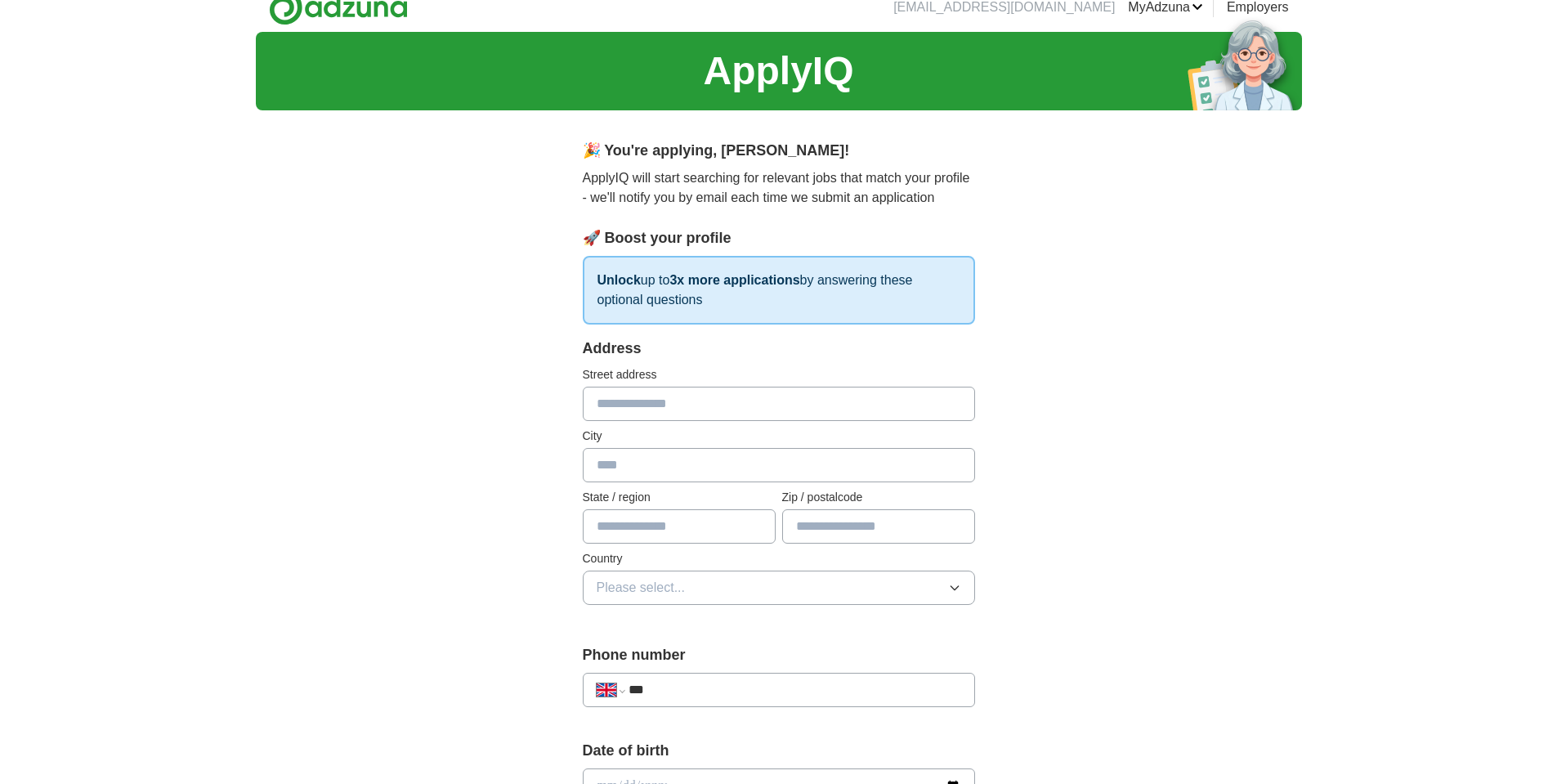
scroll to position [0, 0]
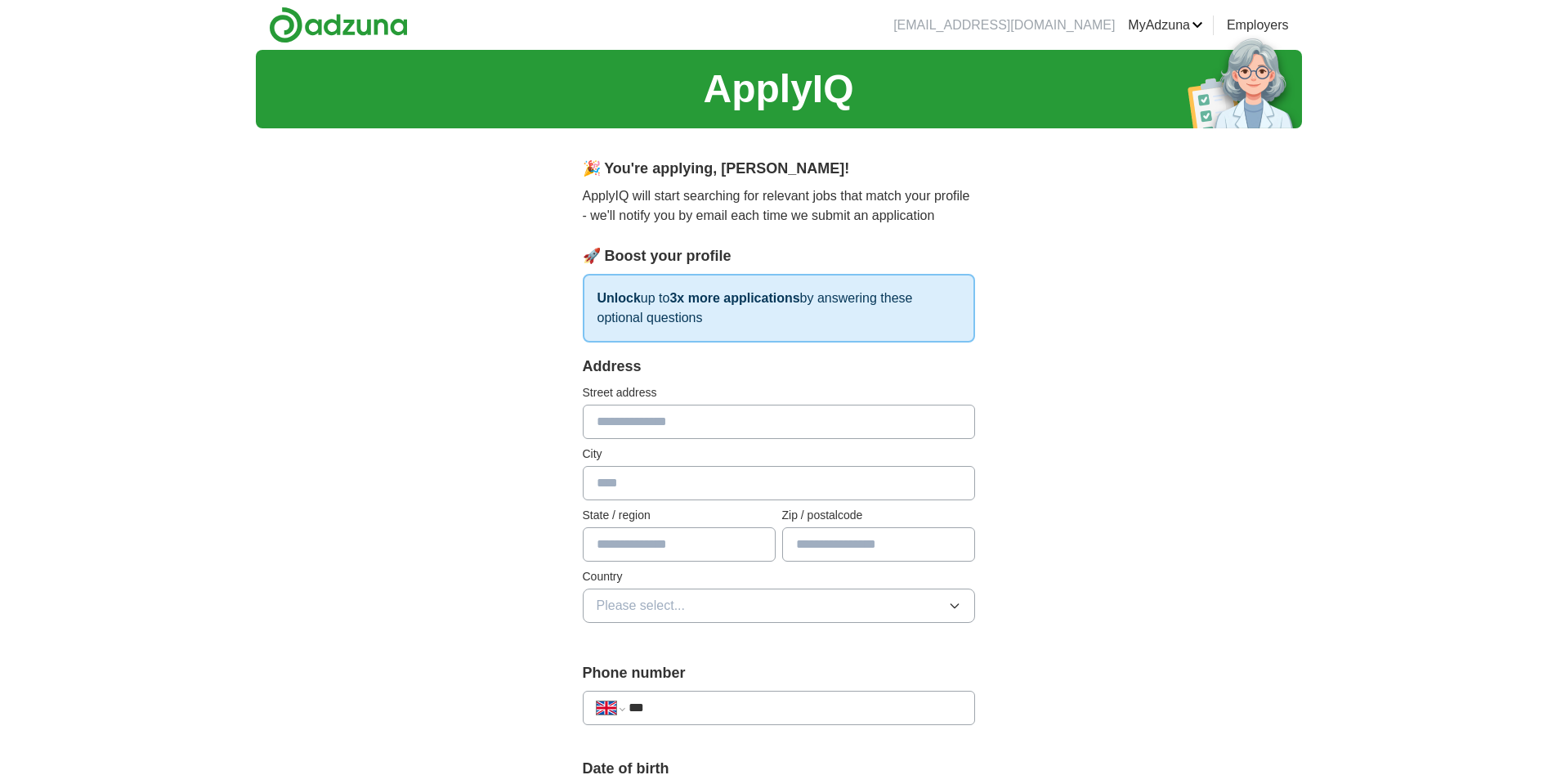
click at [690, 408] on input "text" at bounding box center [778, 422] width 392 height 34
type input "**********"
type input "******"
type input "**********"
type input "********"
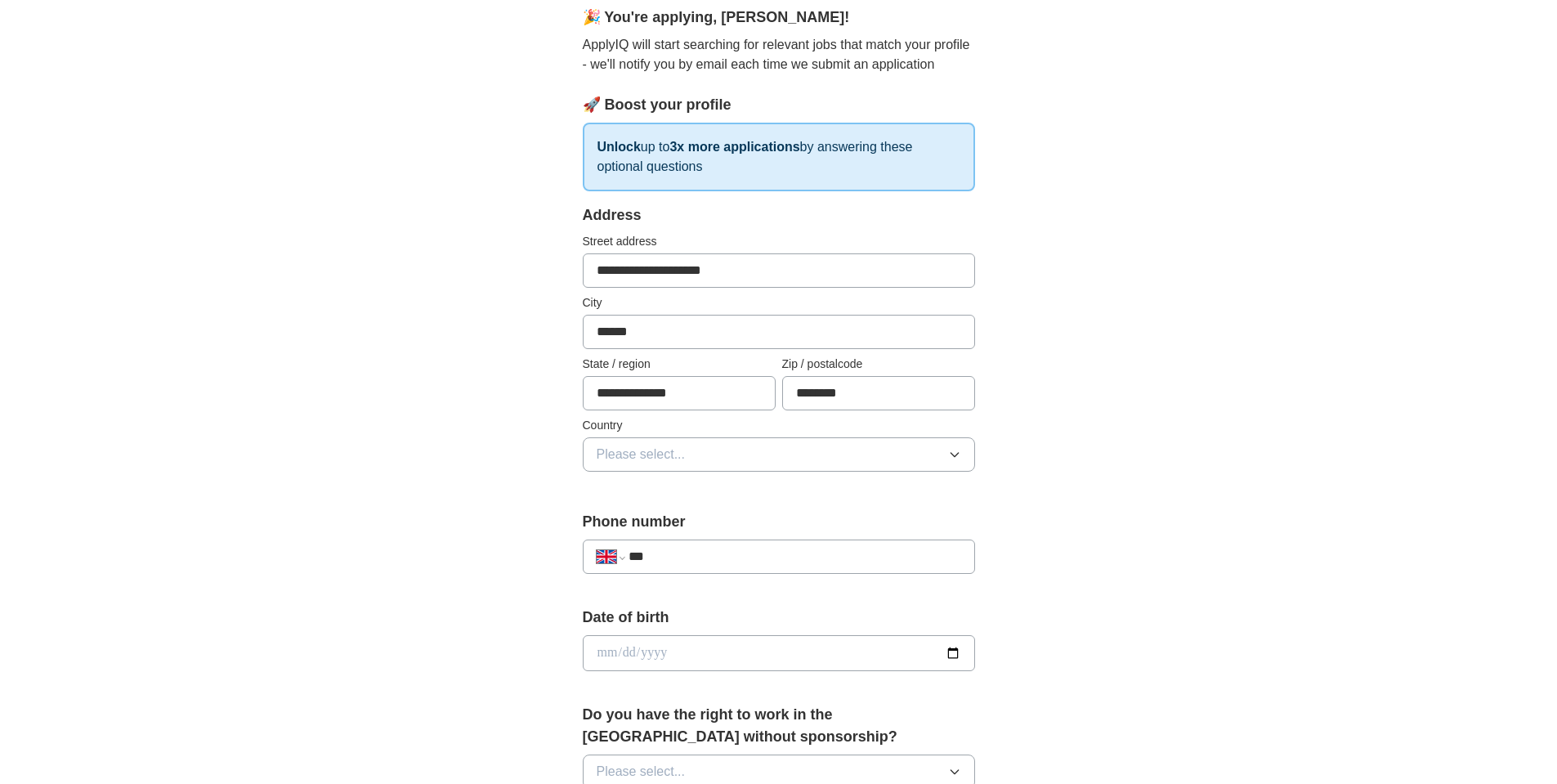
scroll to position [160, 0]
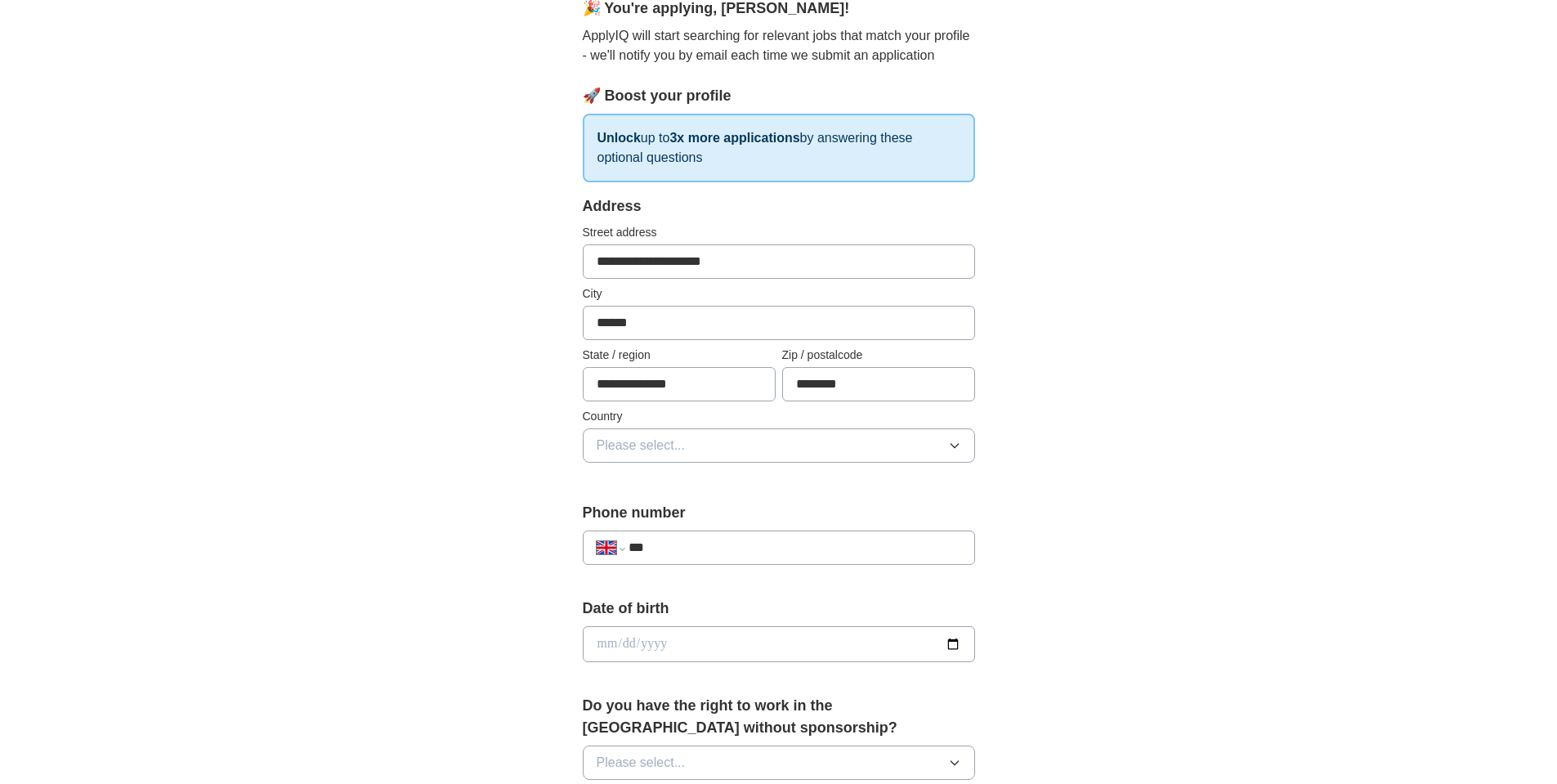
click at [719, 437] on button "Please select..." at bounding box center [778, 445] width 392 height 34
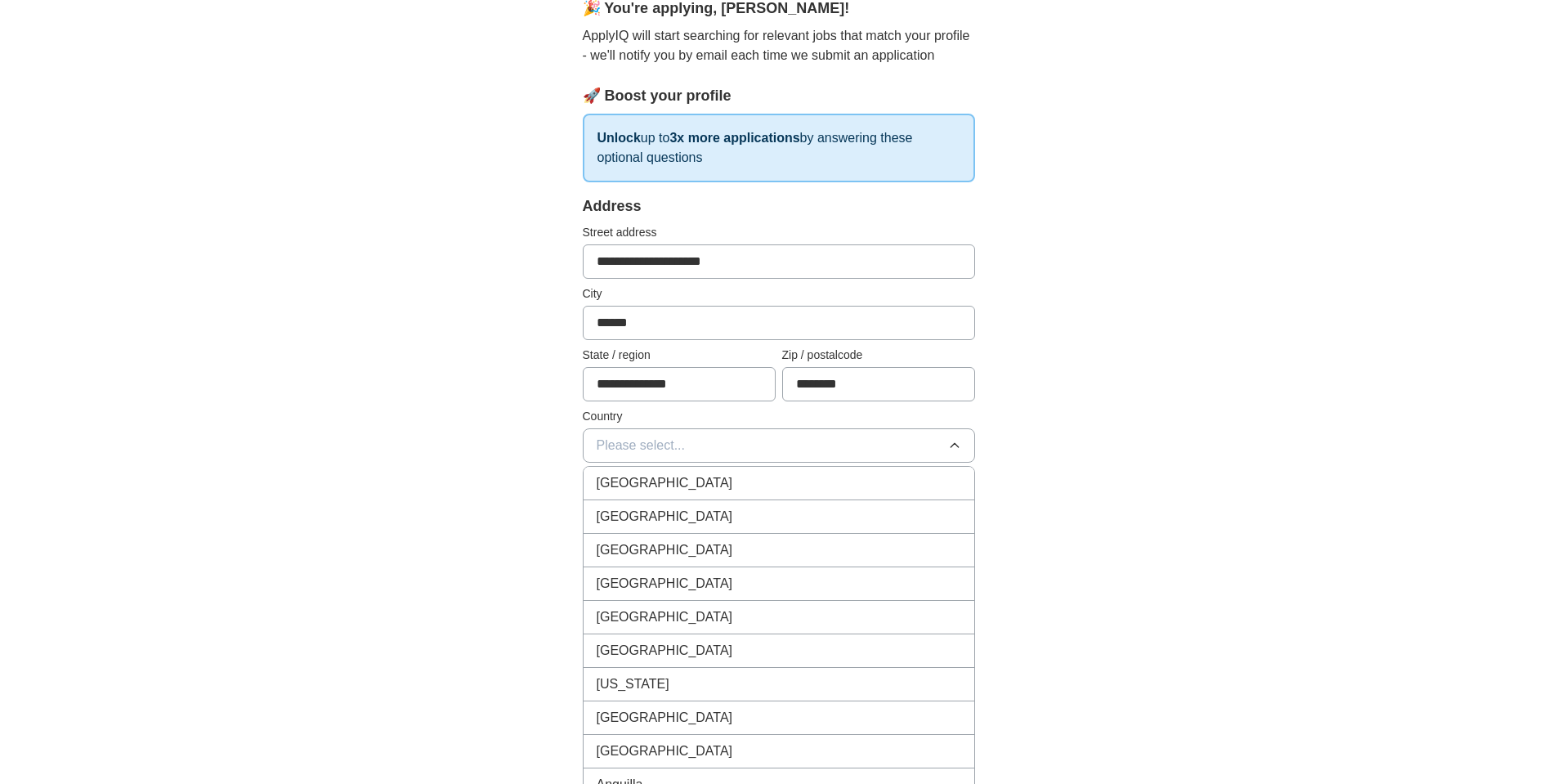
click at [704, 473] on div "[GEOGRAPHIC_DATA]" at bounding box center [779, 483] width 365 height 20
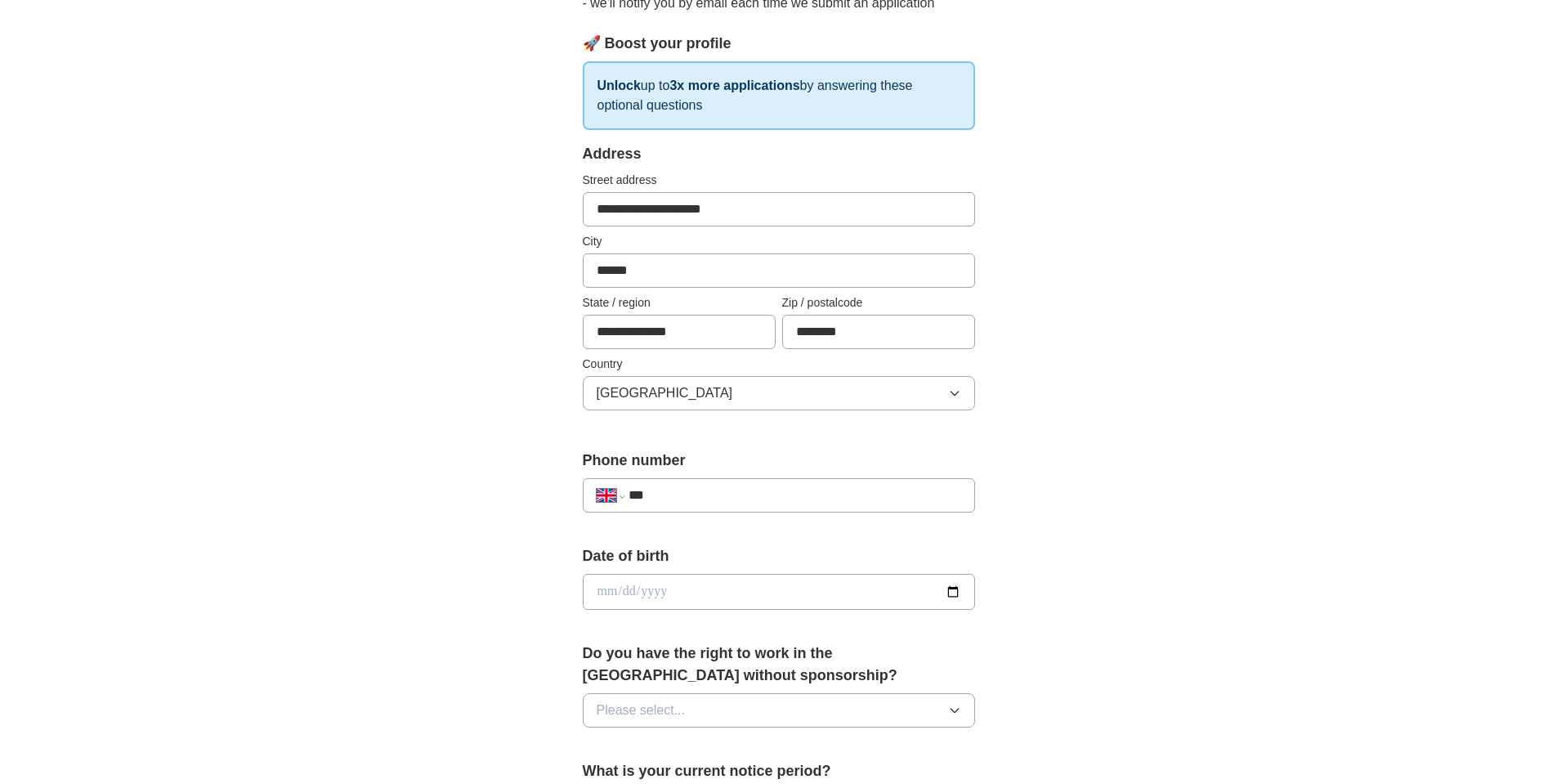
scroll to position [229, 0]
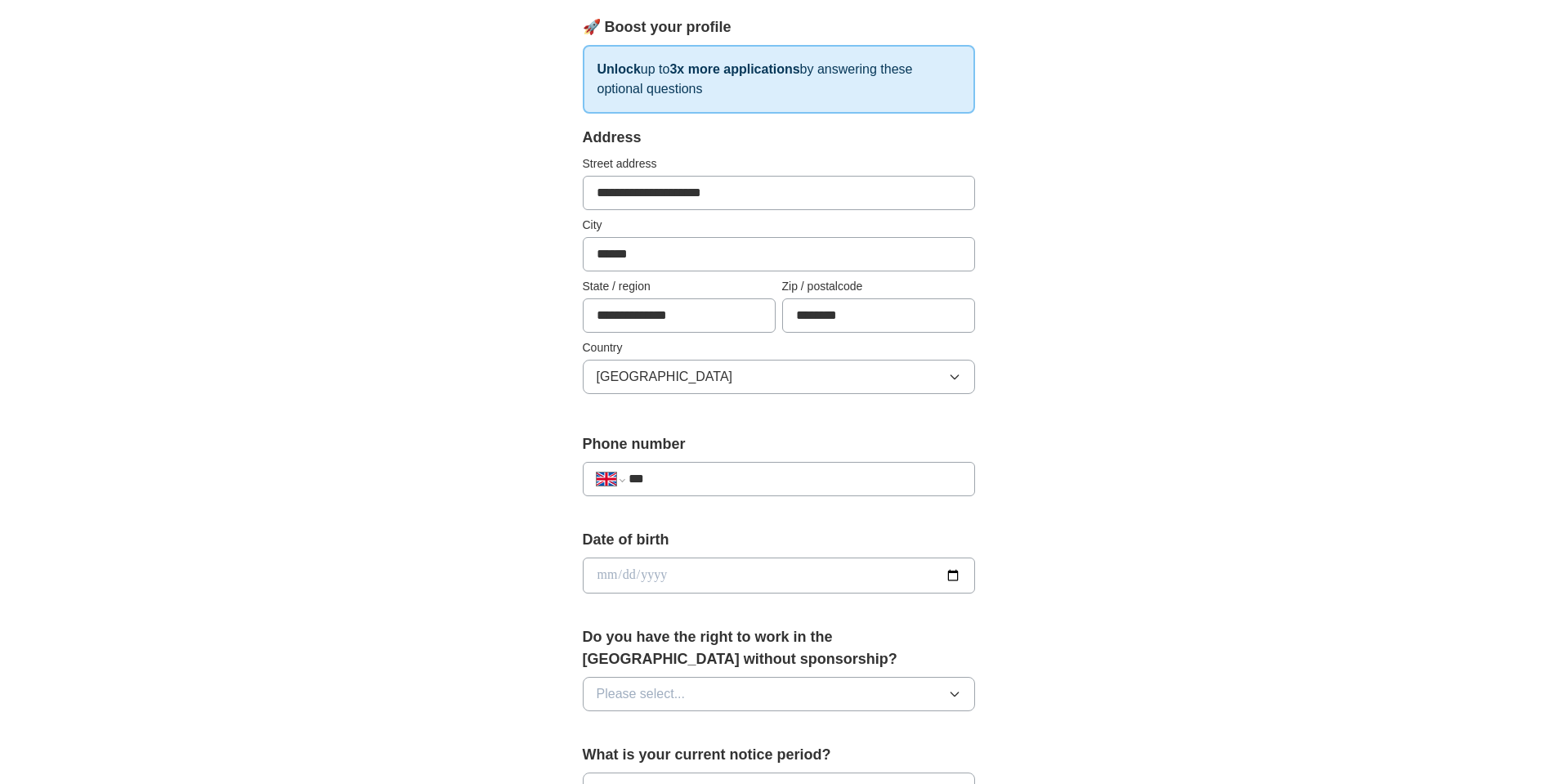
click at [716, 473] on input "***" at bounding box center [794, 479] width 332 height 20
type input "**********"
click at [772, 579] on input "date" at bounding box center [778, 576] width 392 height 36
type input "**********"
click at [843, 617] on form "**********" at bounding box center [778, 699] width 392 height 1144
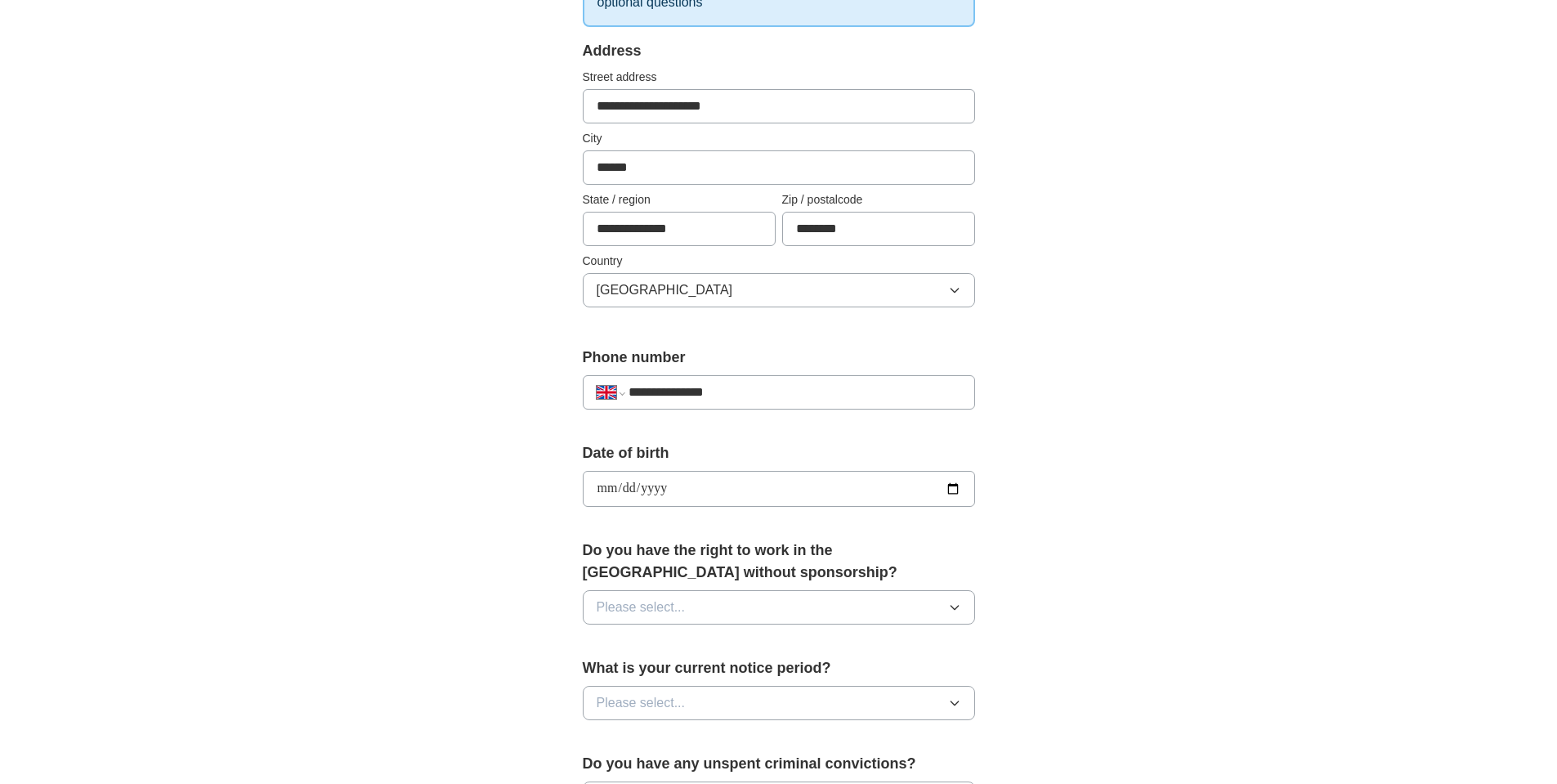
scroll to position [318, 0]
click at [848, 598] on button "Please select..." at bounding box center [778, 605] width 392 height 34
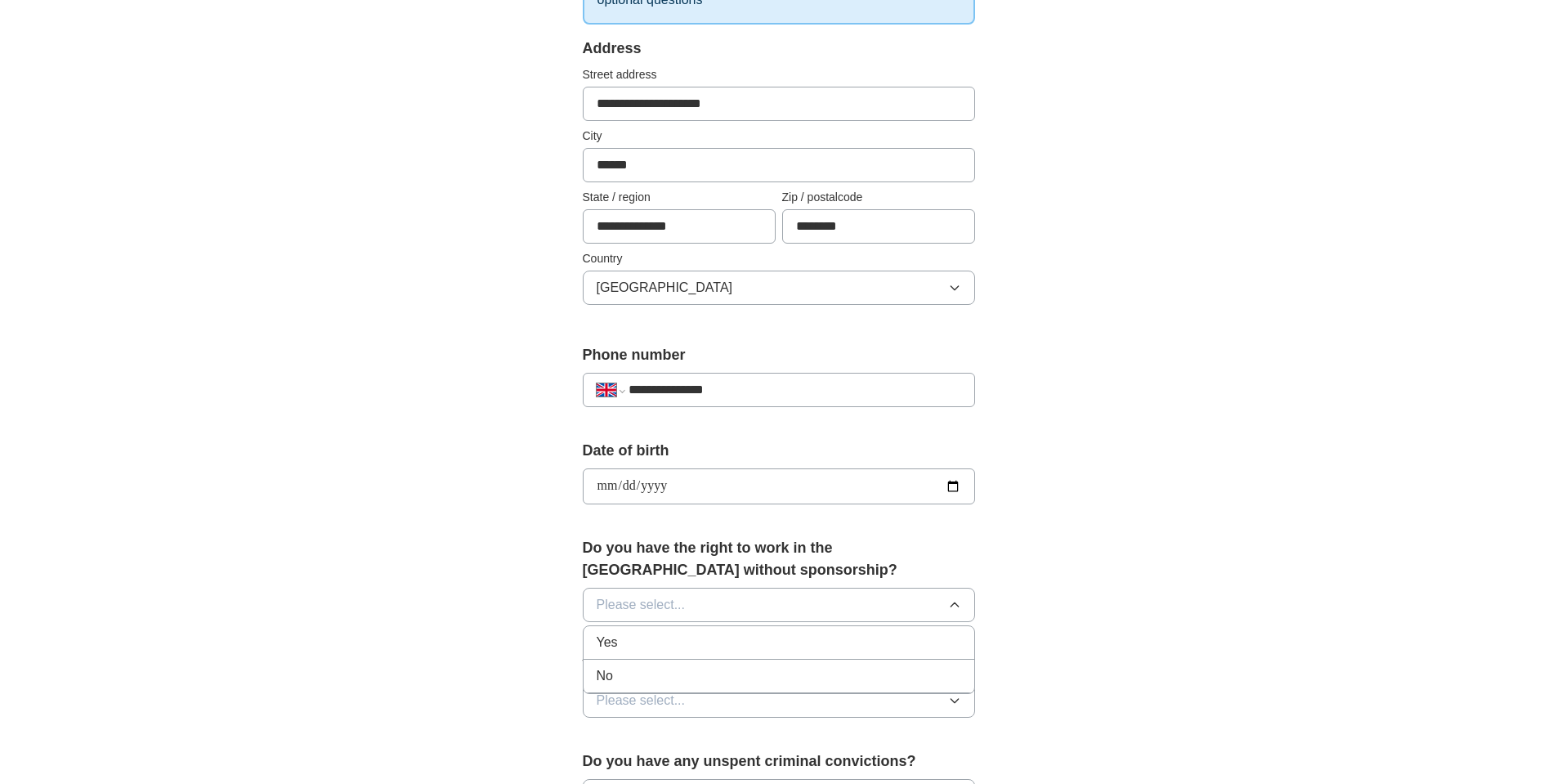
click at [660, 643] on div "Yes" at bounding box center [779, 642] width 365 height 20
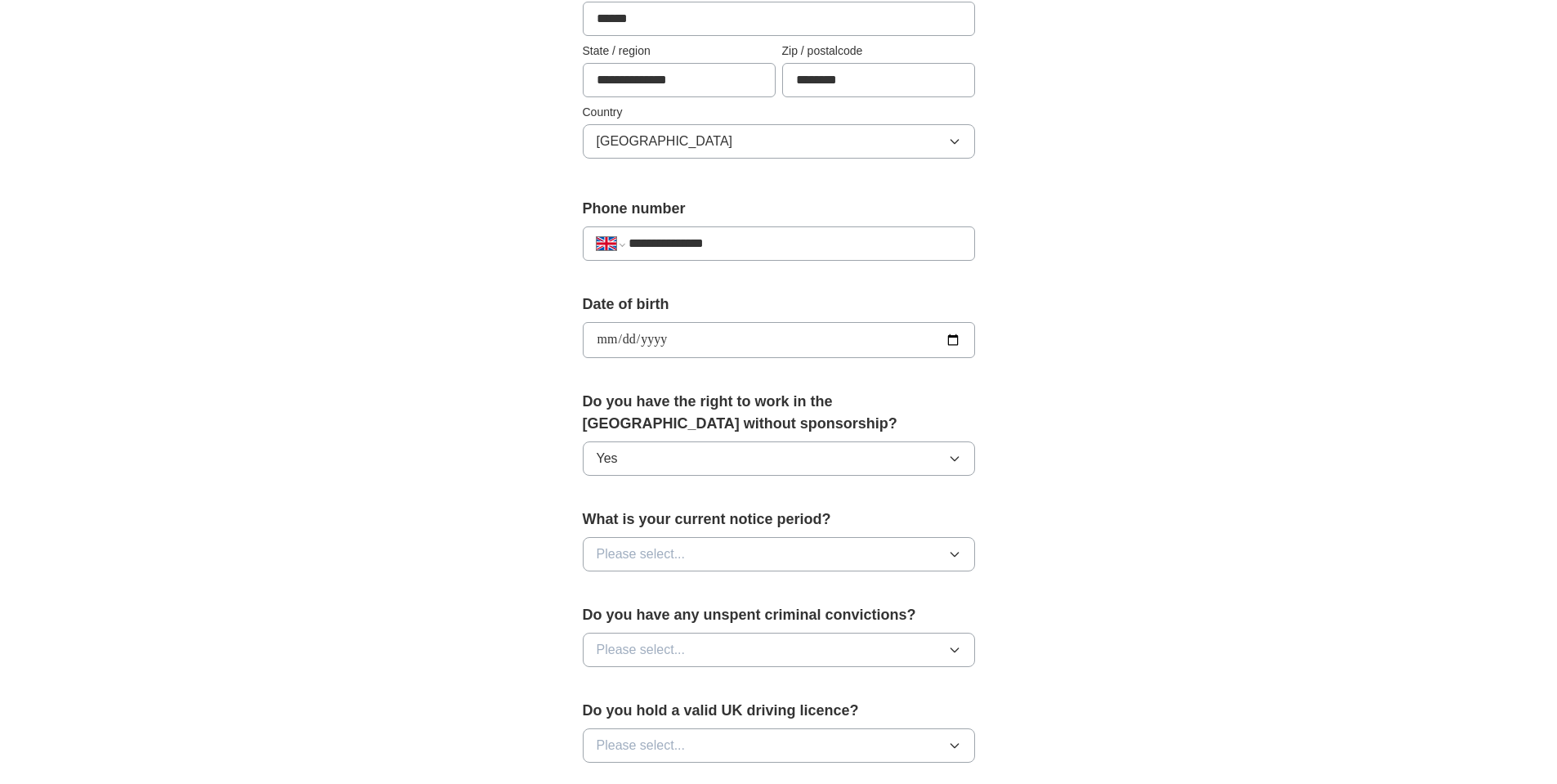
scroll to position [470, 0]
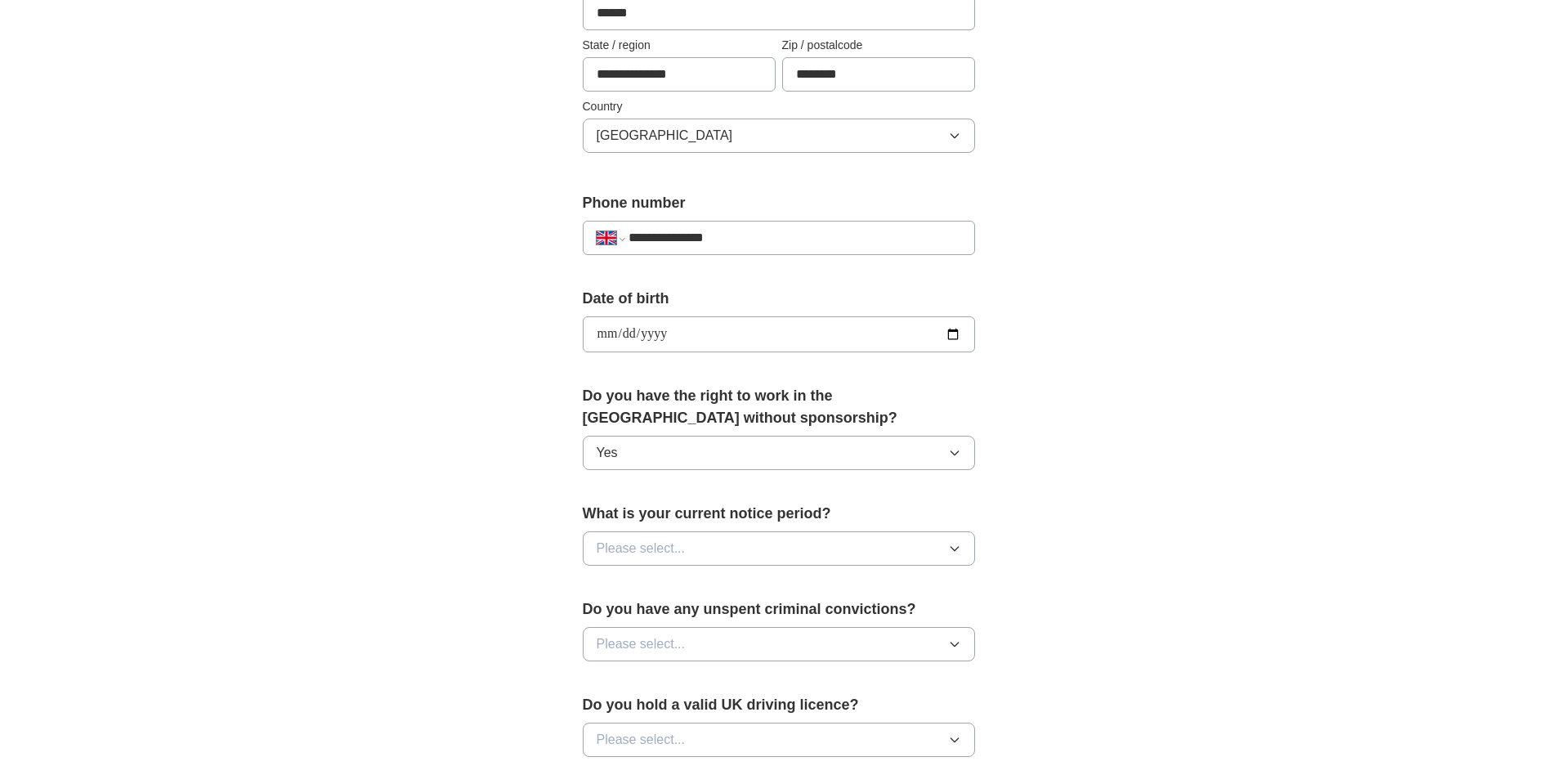
click at [798, 547] on button "Please select..." at bounding box center [778, 548] width 392 height 34
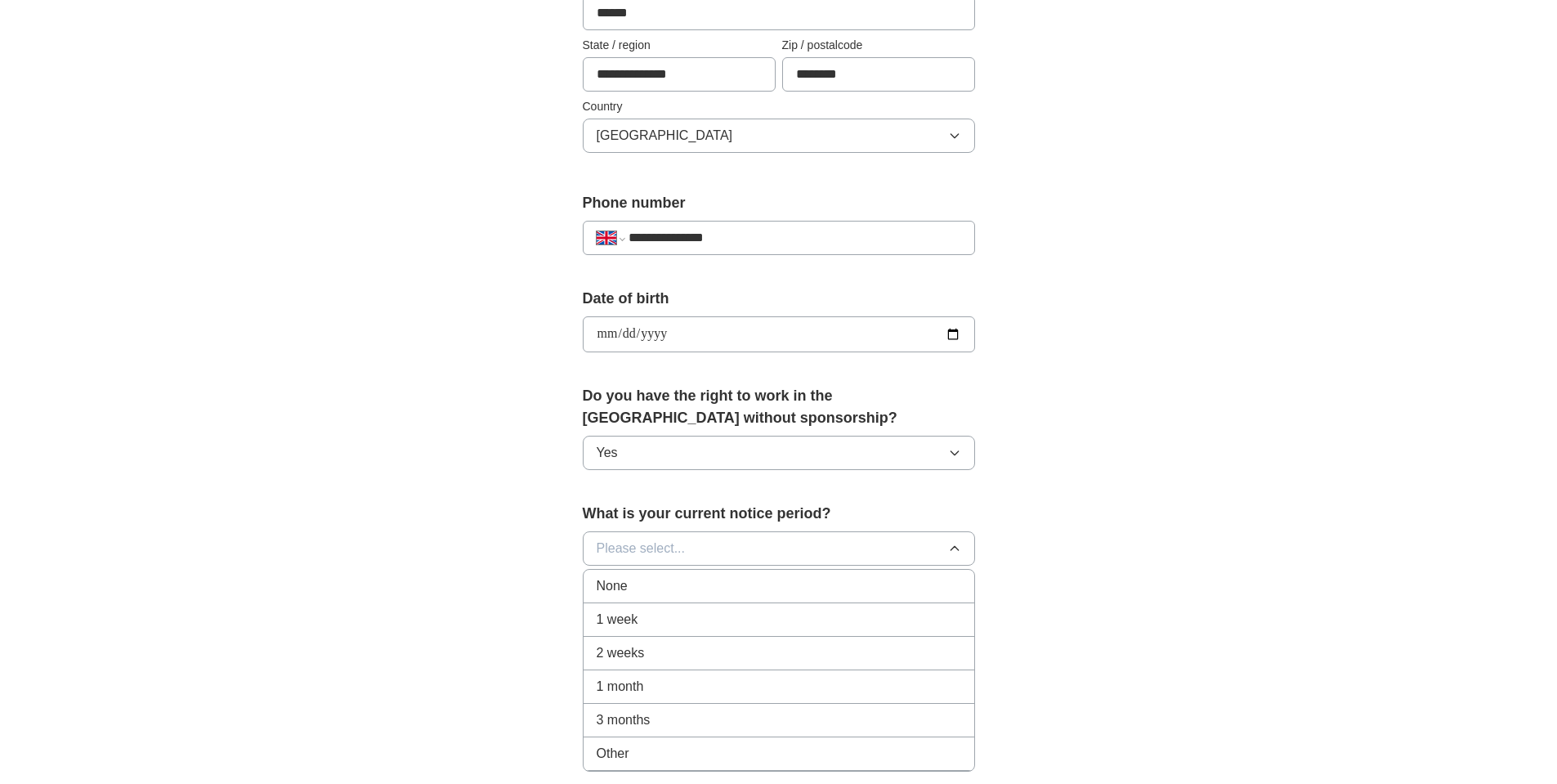
click at [632, 665] on li "2 weeks" at bounding box center [779, 653] width 391 height 33
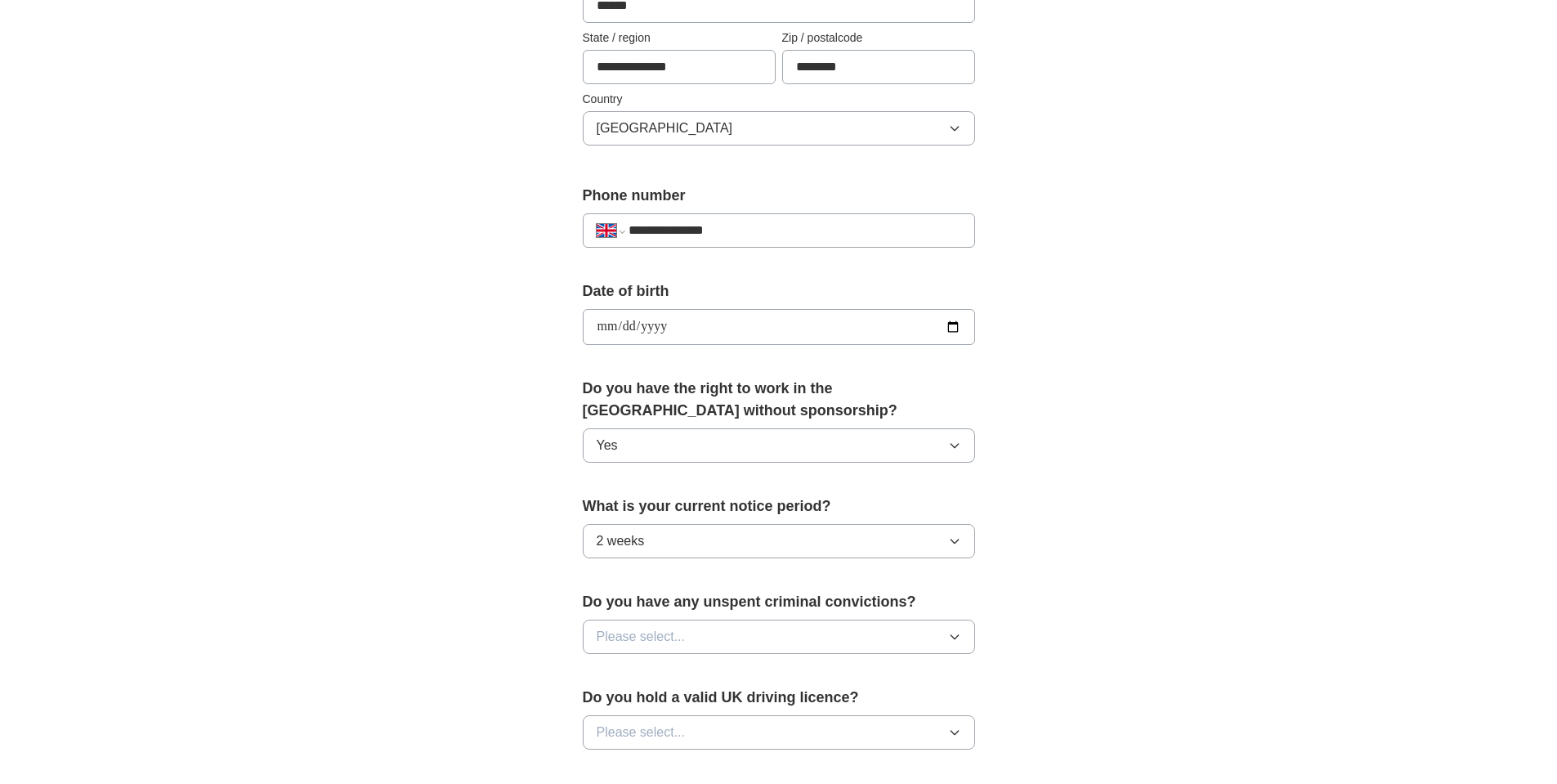
scroll to position [652, 0]
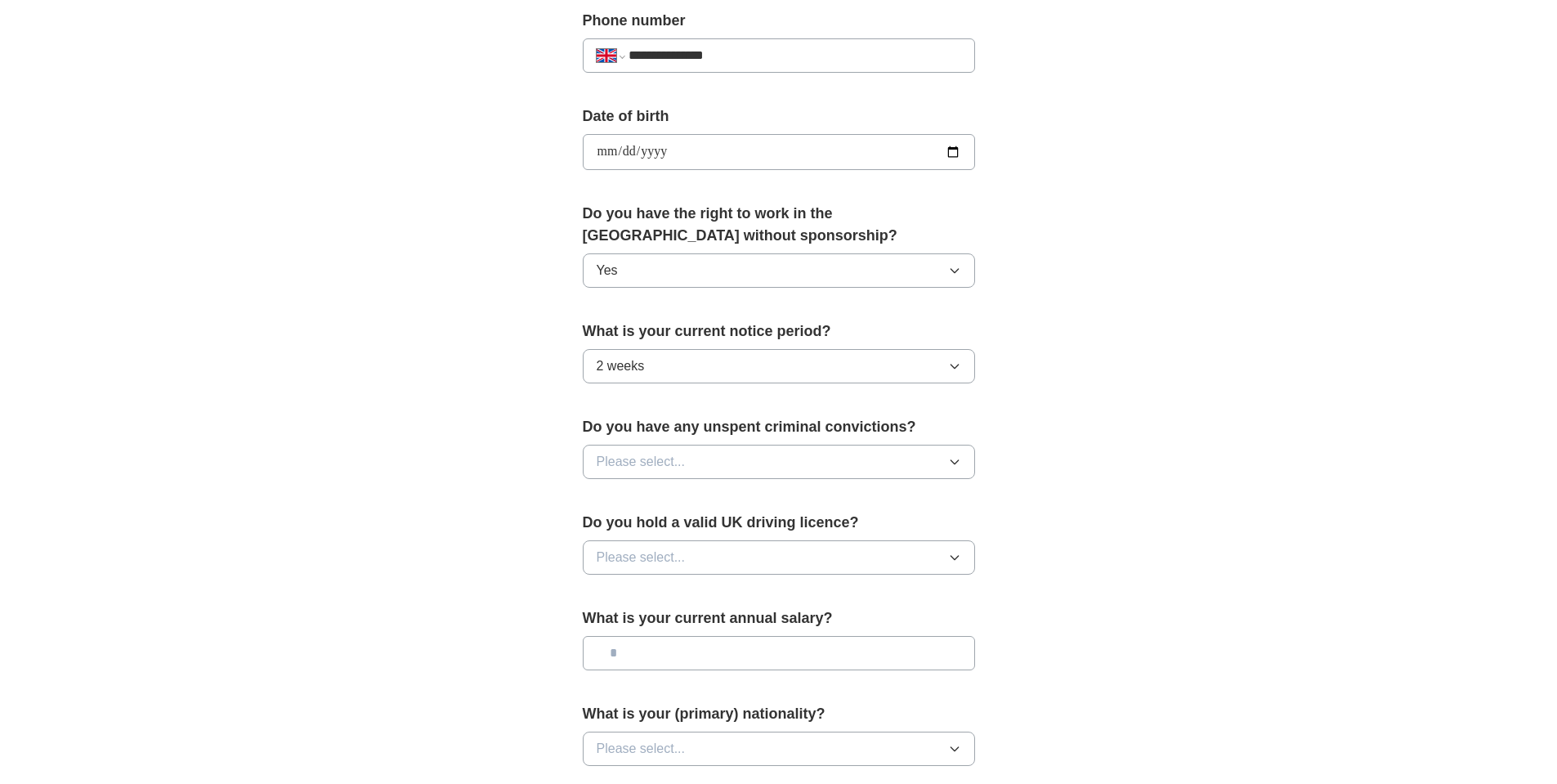
click at [796, 458] on button "Please select..." at bounding box center [778, 461] width 392 height 34
click at [651, 537] on div "No" at bounding box center [779, 533] width 365 height 20
click at [682, 566] on span "Please select..." at bounding box center [642, 557] width 89 height 20
click at [651, 600] on div "Yes" at bounding box center [779, 594] width 365 height 20
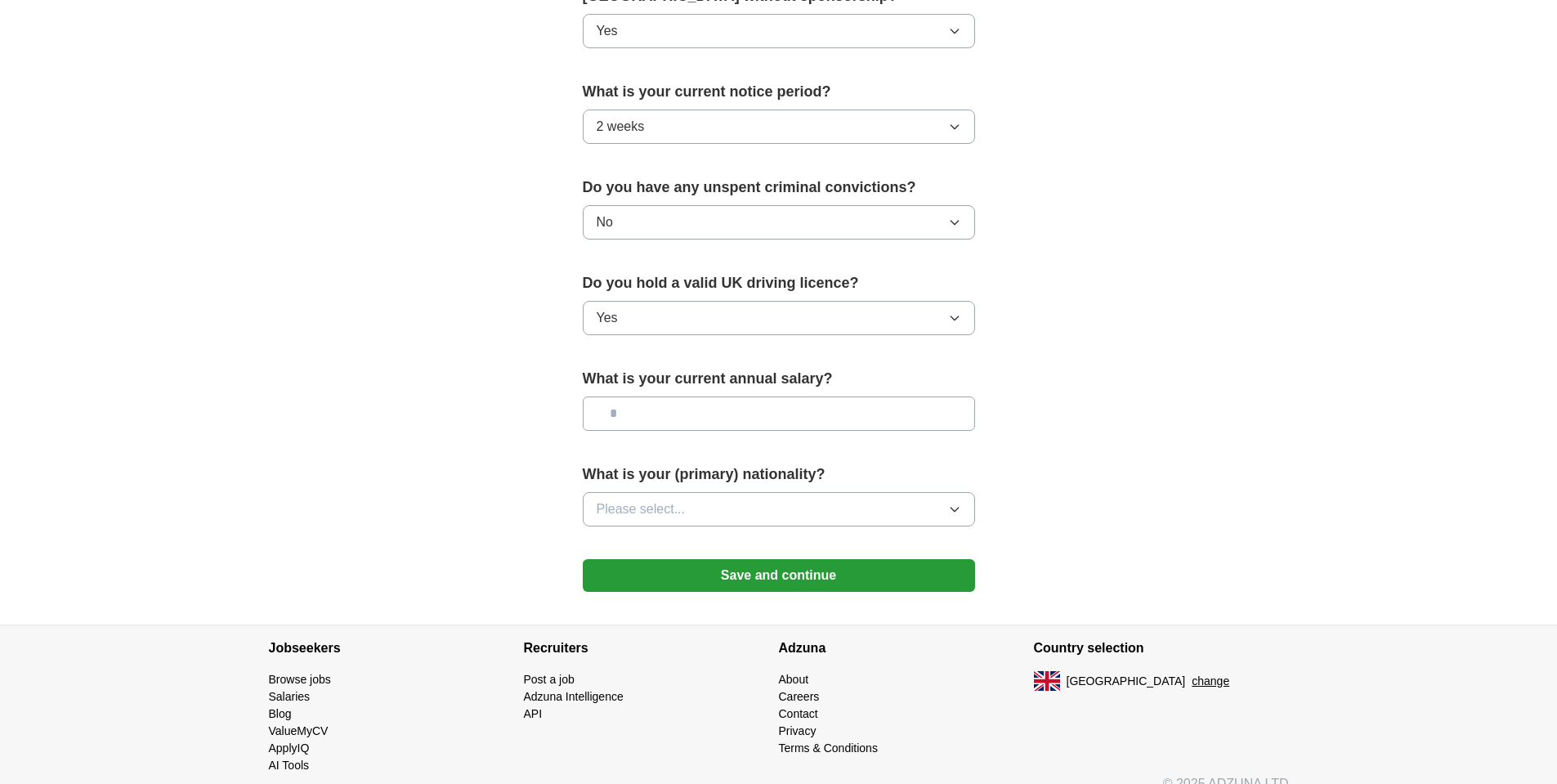
scroll to position [893, 0]
click at [702, 417] on input "text" at bounding box center [778, 413] width 392 height 34
type input "********"
click at [724, 513] on button "Please select..." at bounding box center [778, 509] width 392 height 34
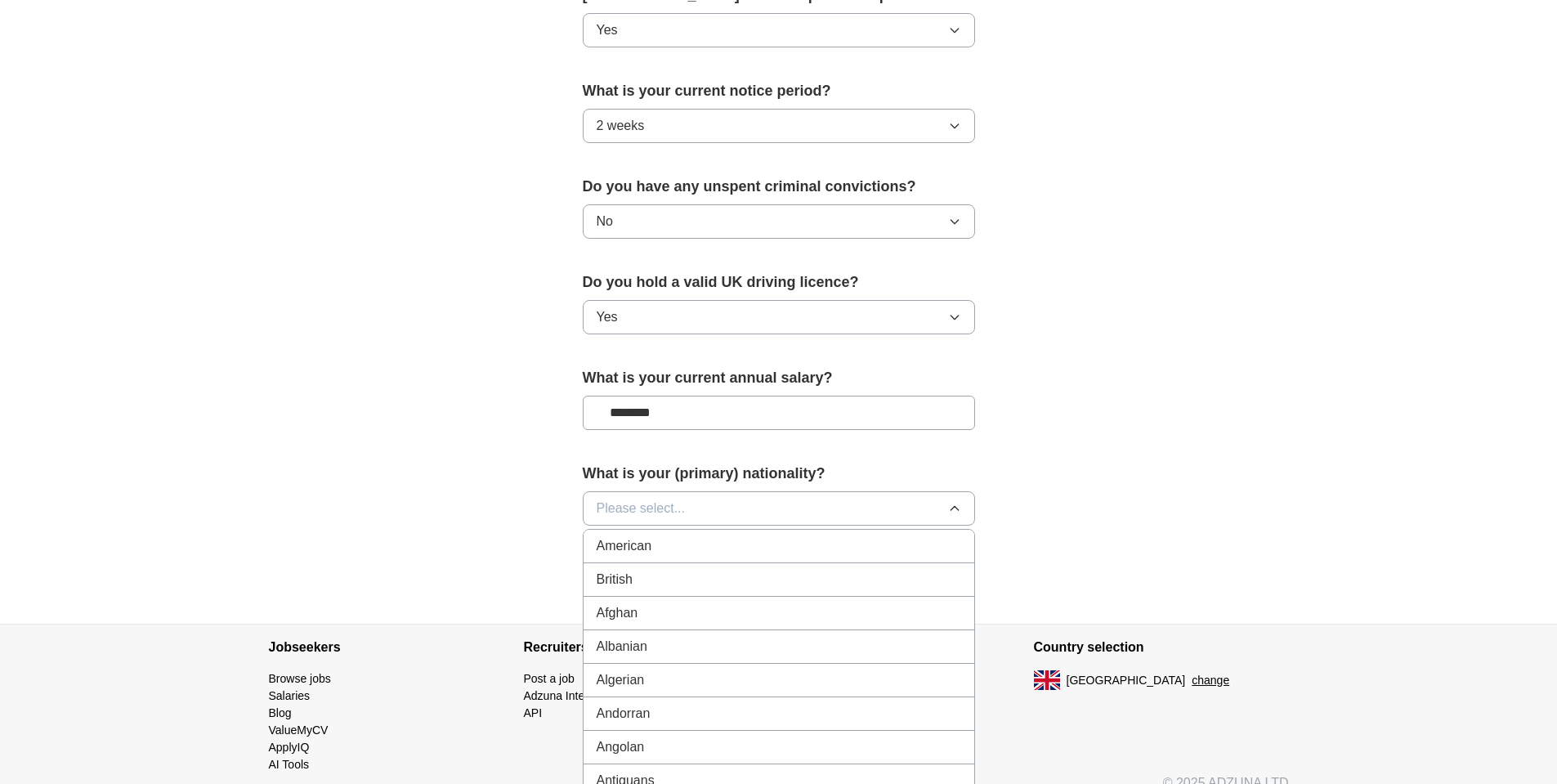
click at [728, 506] on button "Please select..." at bounding box center [778, 509] width 392 height 34
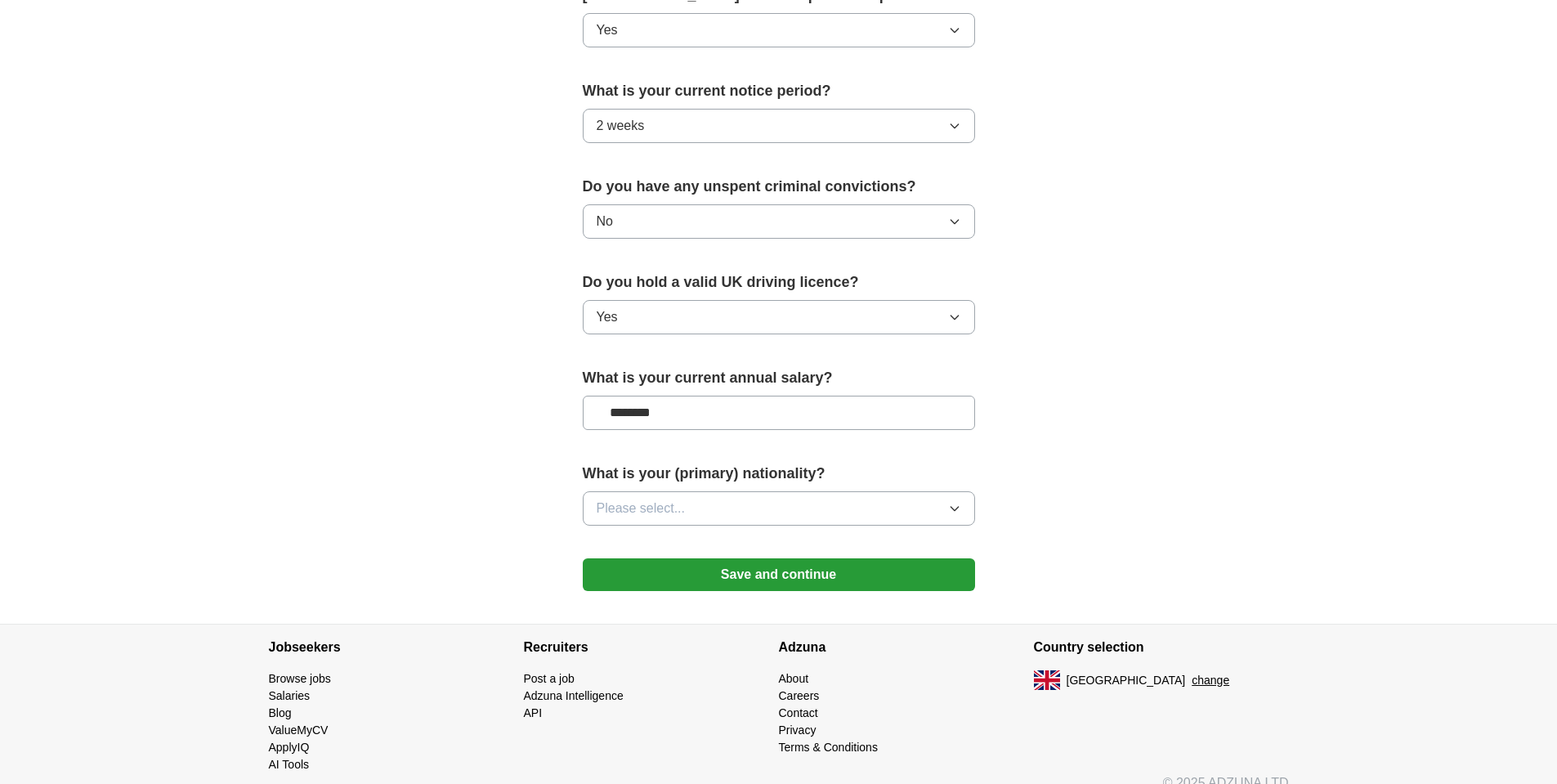
click at [728, 506] on button "Please select..." at bounding box center [778, 509] width 392 height 34
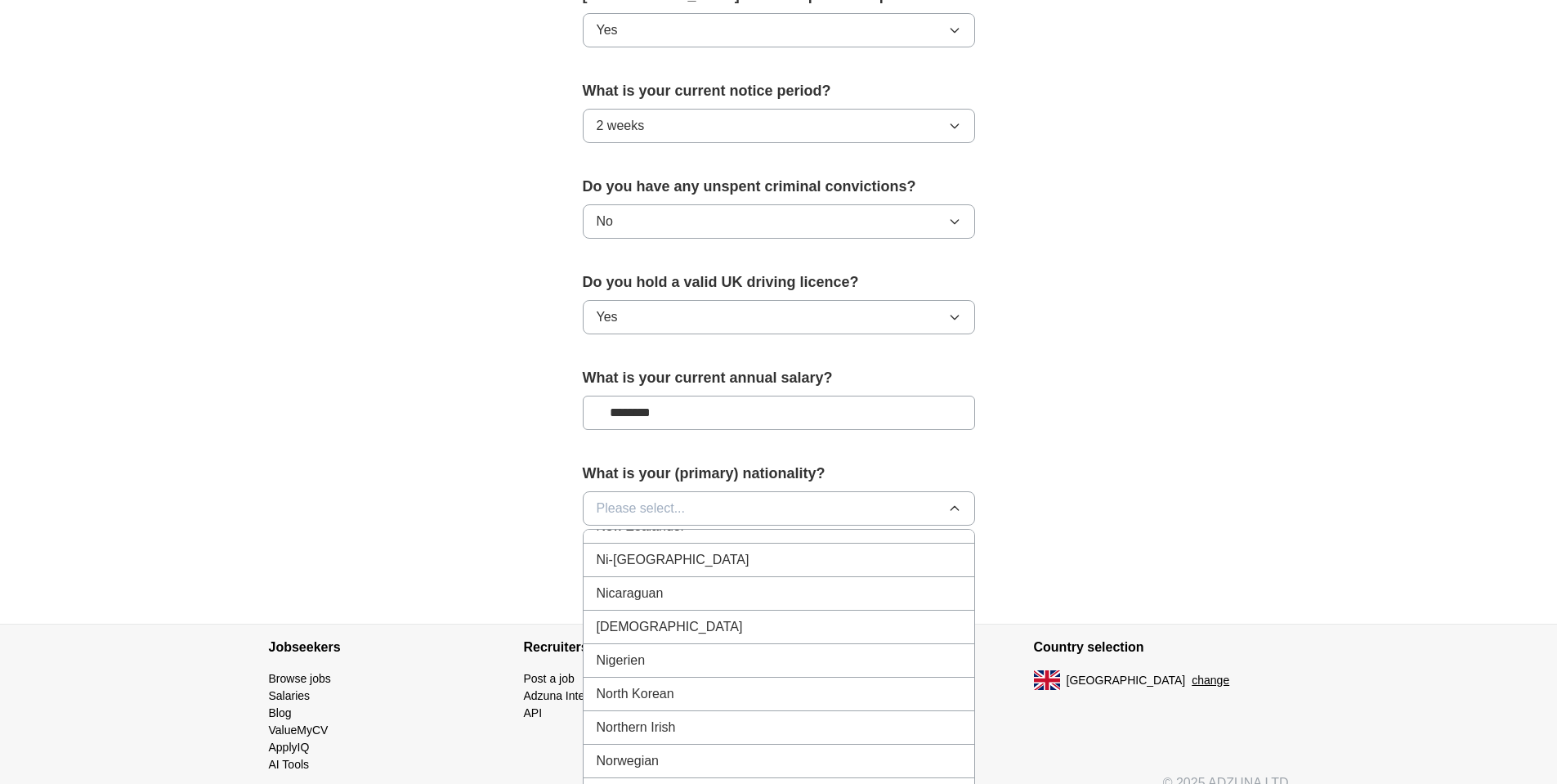
scroll to position [4204, 0]
click at [701, 570] on div "New Zealander" at bounding box center [779, 564] width 365 height 20
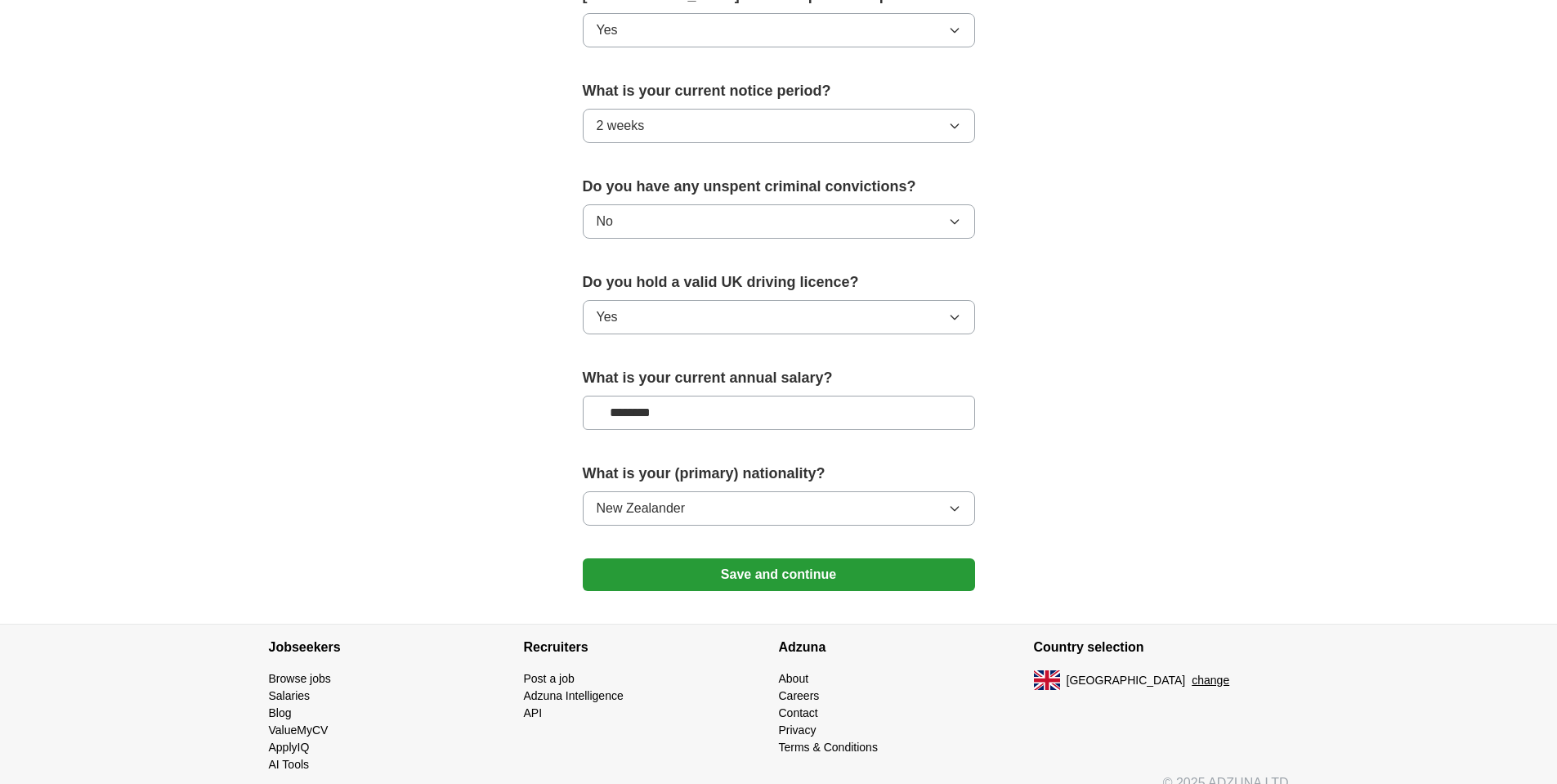
click at [920, 567] on button "Save and continue" at bounding box center [778, 575] width 392 height 33
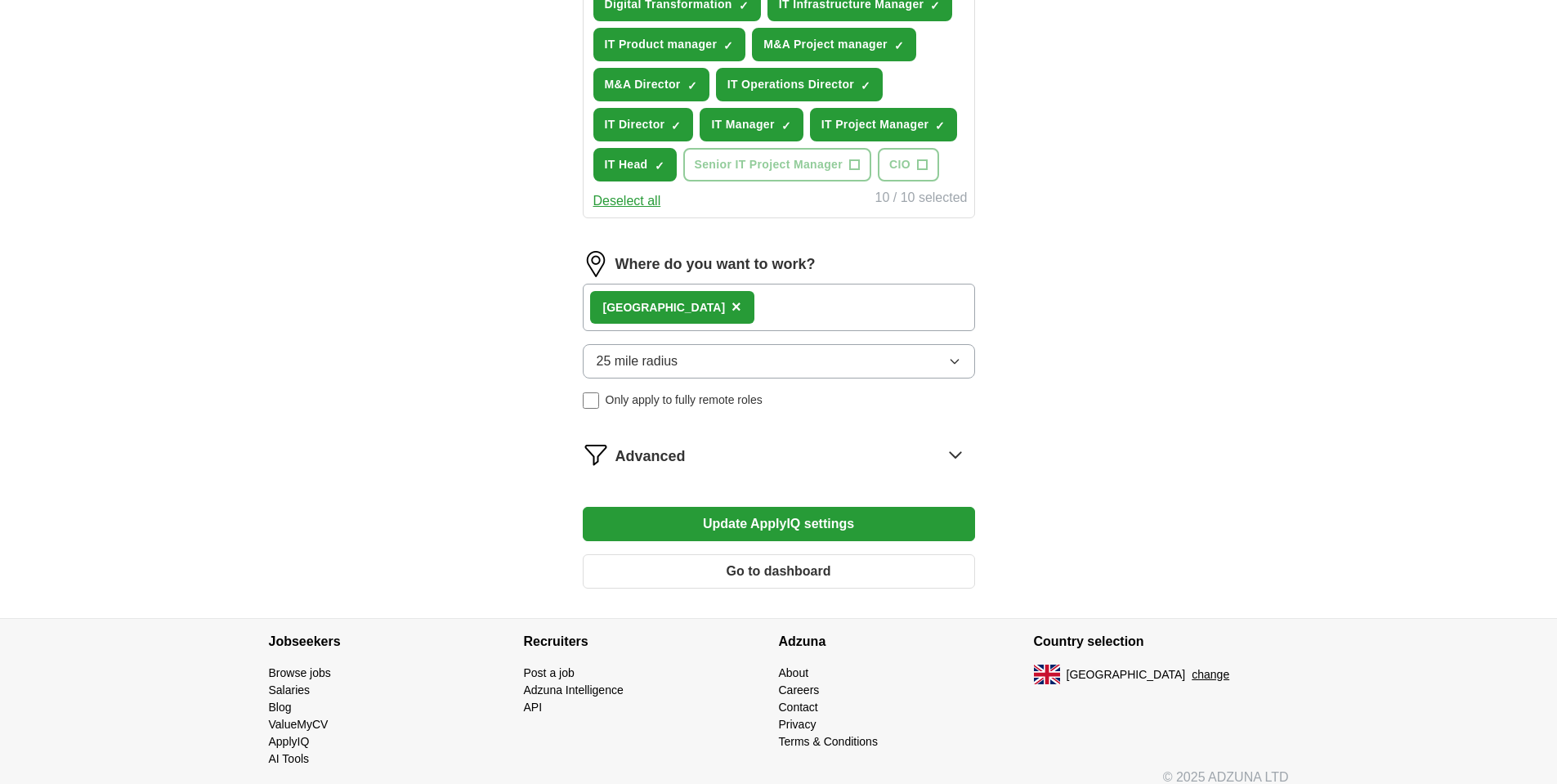
scroll to position [685, 0]
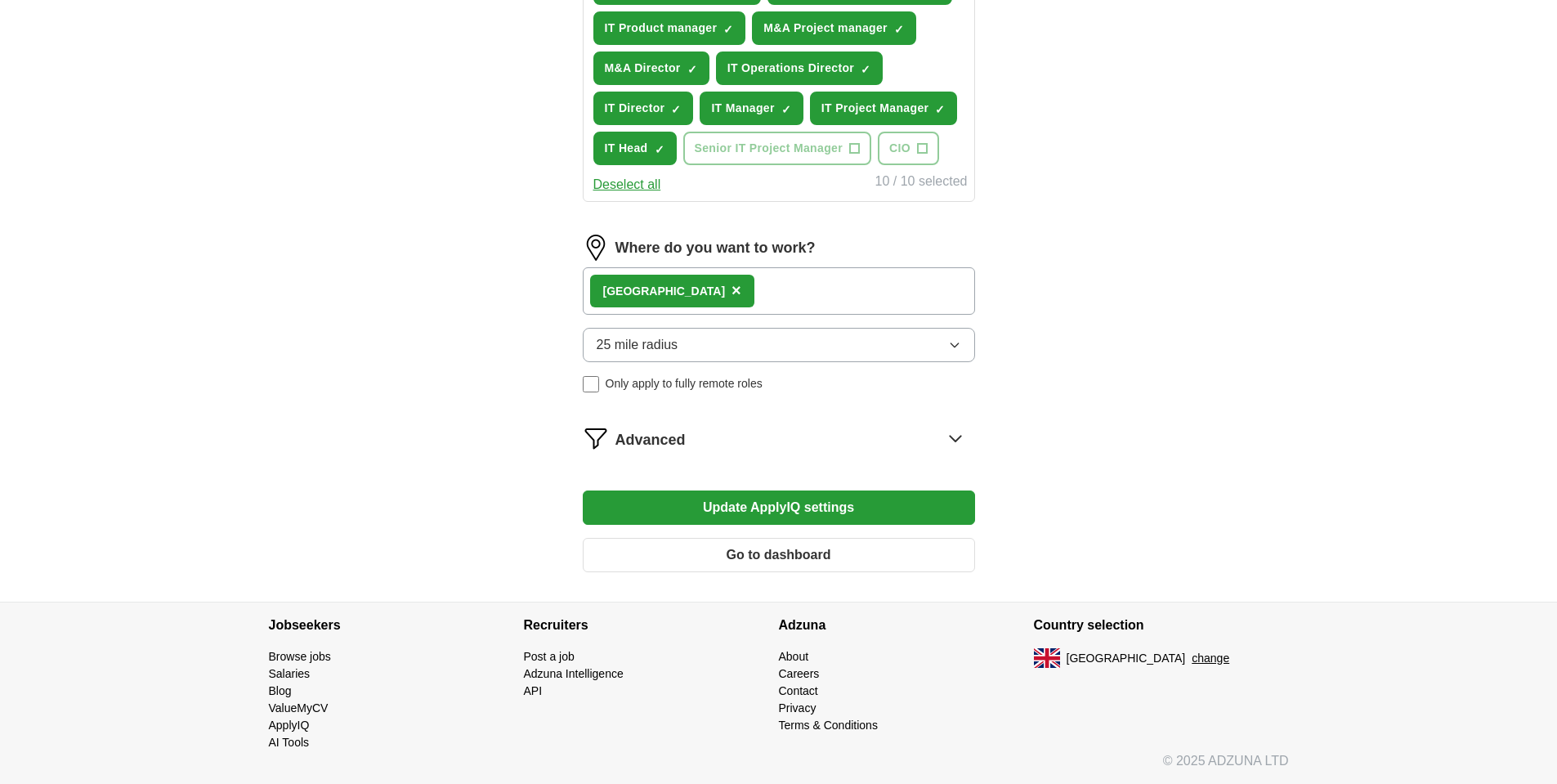
click at [914, 503] on button "Update ApplyIQ settings" at bounding box center [778, 508] width 392 height 34
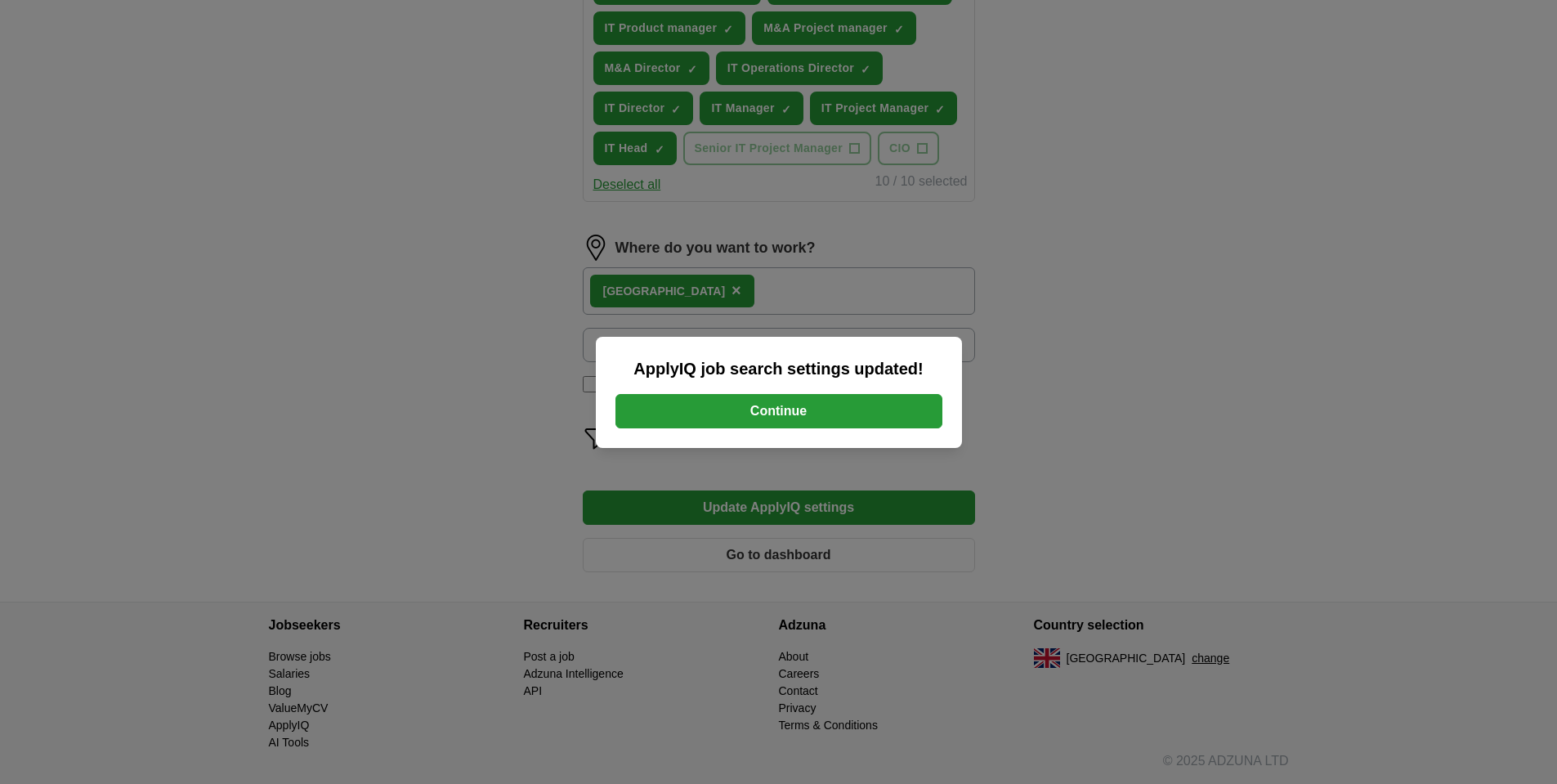
click at [868, 406] on button "Continue" at bounding box center [779, 411] width 327 height 34
